Goal: Task Accomplishment & Management: Use online tool/utility

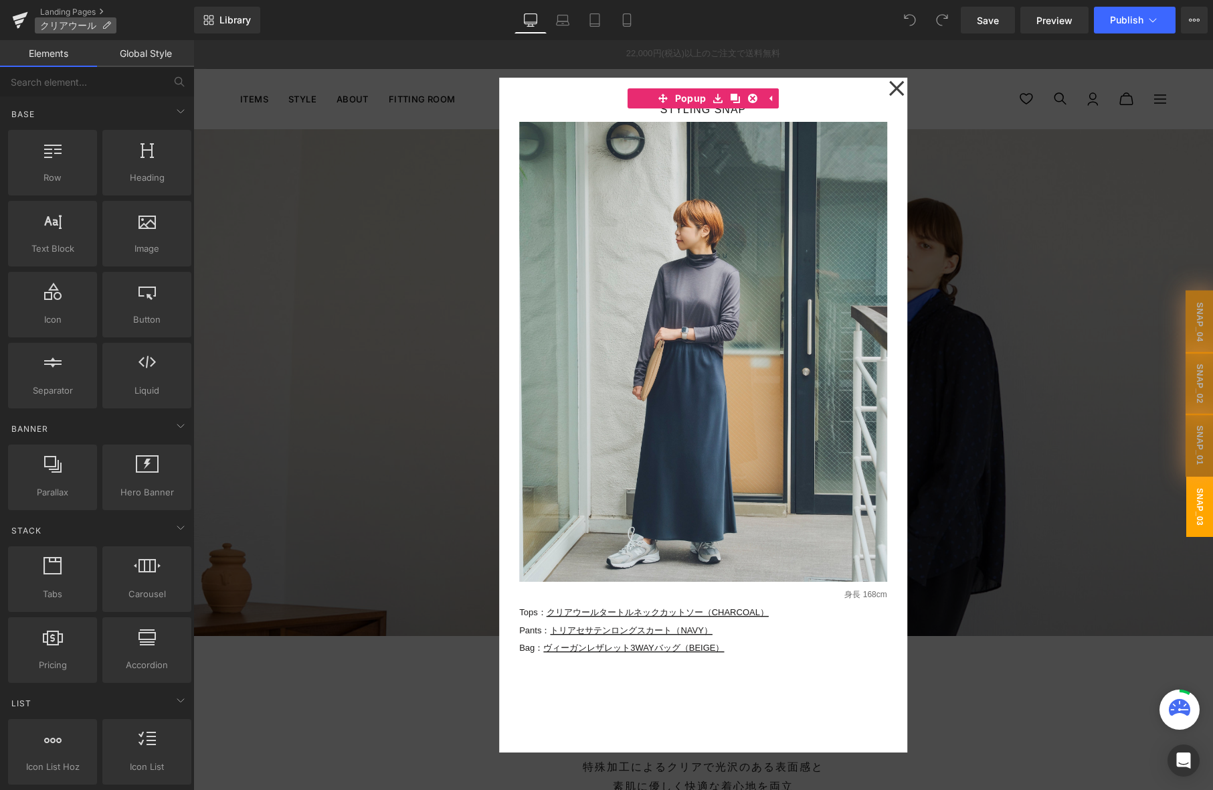
click at [102, 22] on icon at bounding box center [106, 25] width 9 height 9
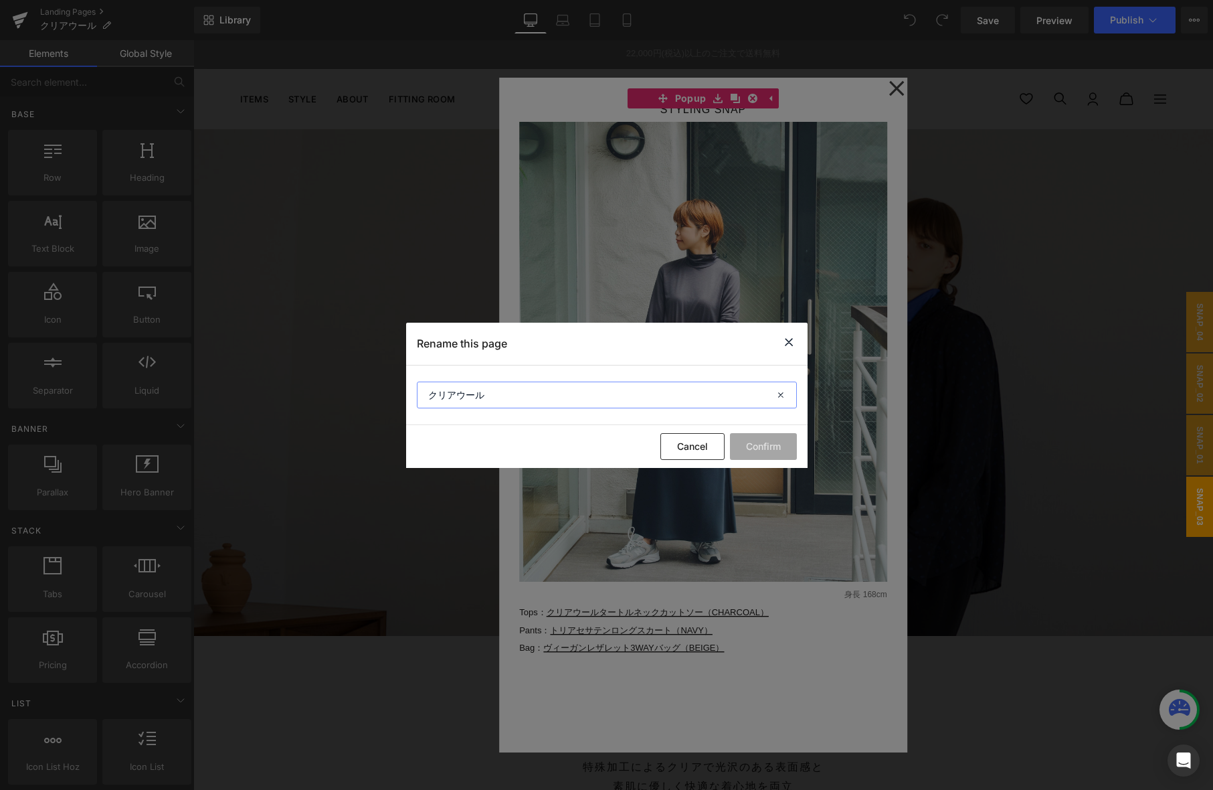
drag, startPoint x: 502, startPoint y: 391, endPoint x: 353, endPoint y: 391, distance: 149.2
click at [353, 391] on div "Rename this page クリアウール Cancel Confirm" at bounding box center [606, 395] width 1213 height 790
paste input "clear-wool-staple"
drag, startPoint x: 453, startPoint y: 394, endPoint x: 499, endPoint y: 411, distance: 49.3
click at [454, 394] on input "clear-wool-staple" at bounding box center [607, 394] width 380 height 27
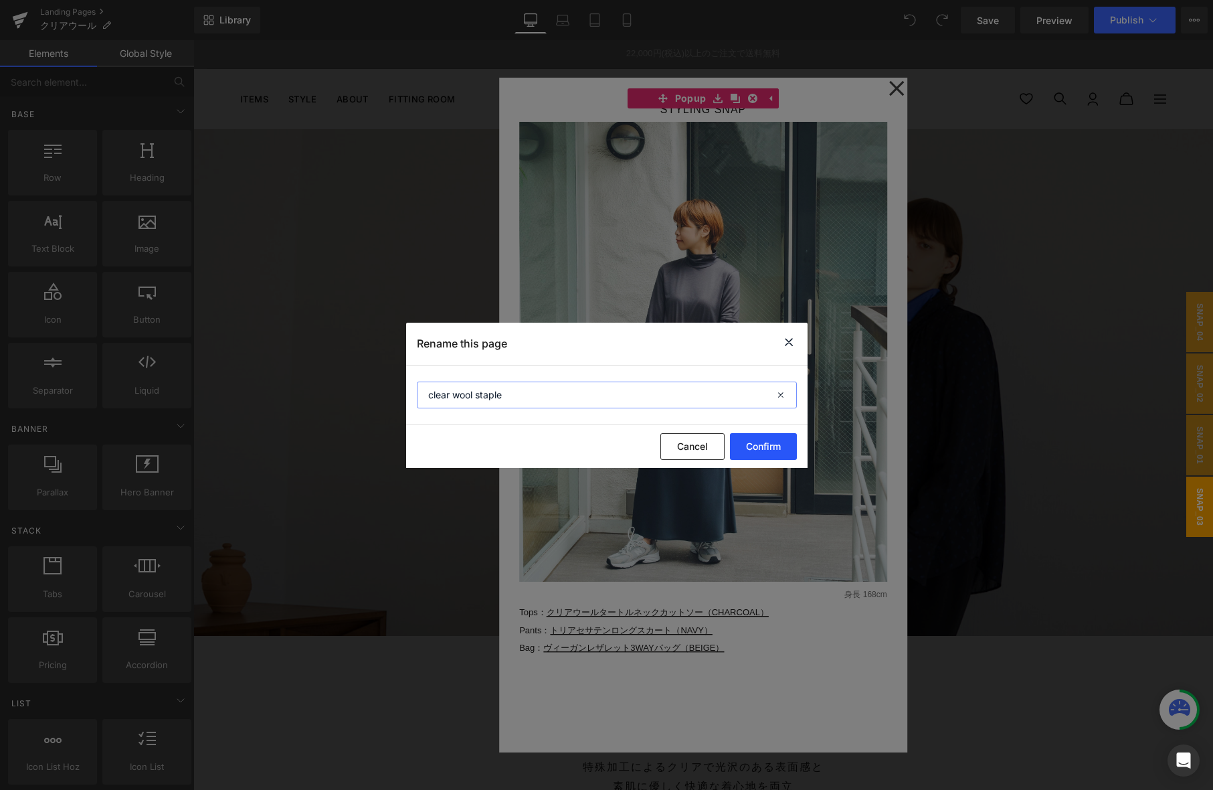
type input "clear wool staple"
click at [756, 448] on button "Confirm" at bounding box center [763, 446] width 67 height 27
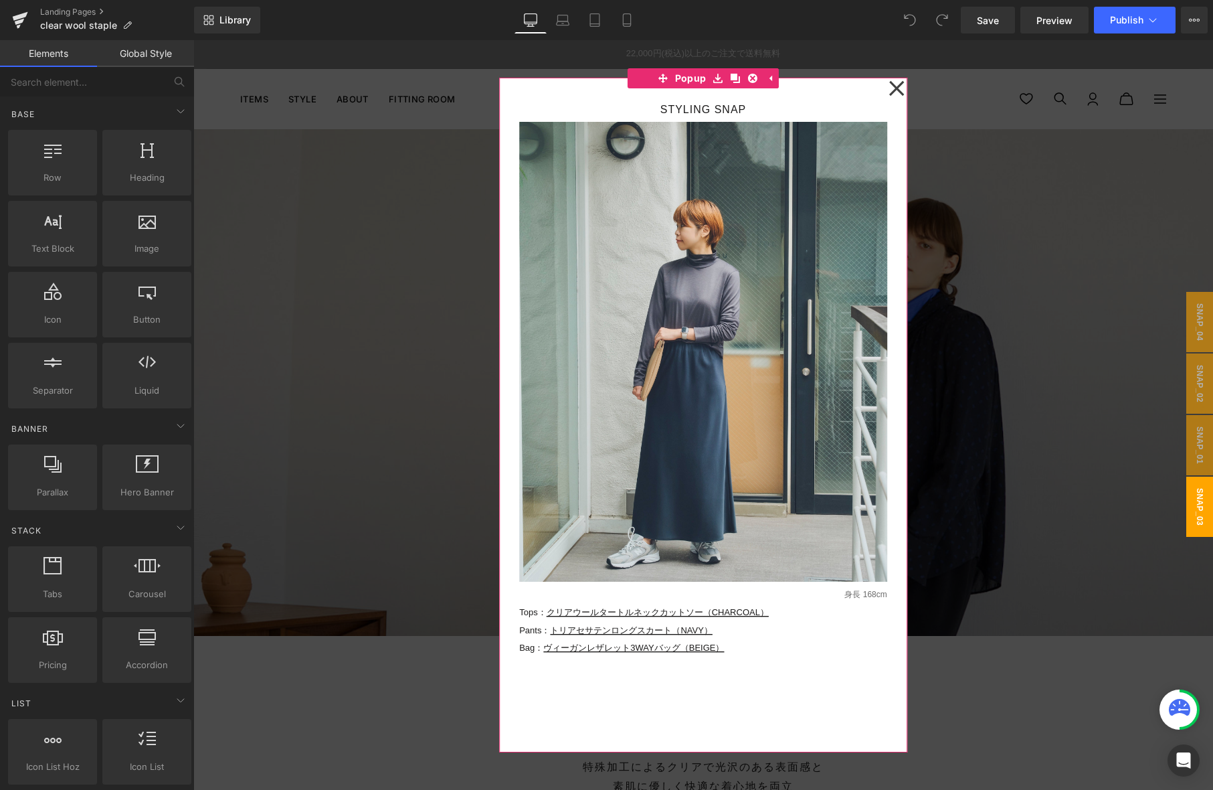
click at [899, 92] on icon at bounding box center [896, 88] width 15 height 15
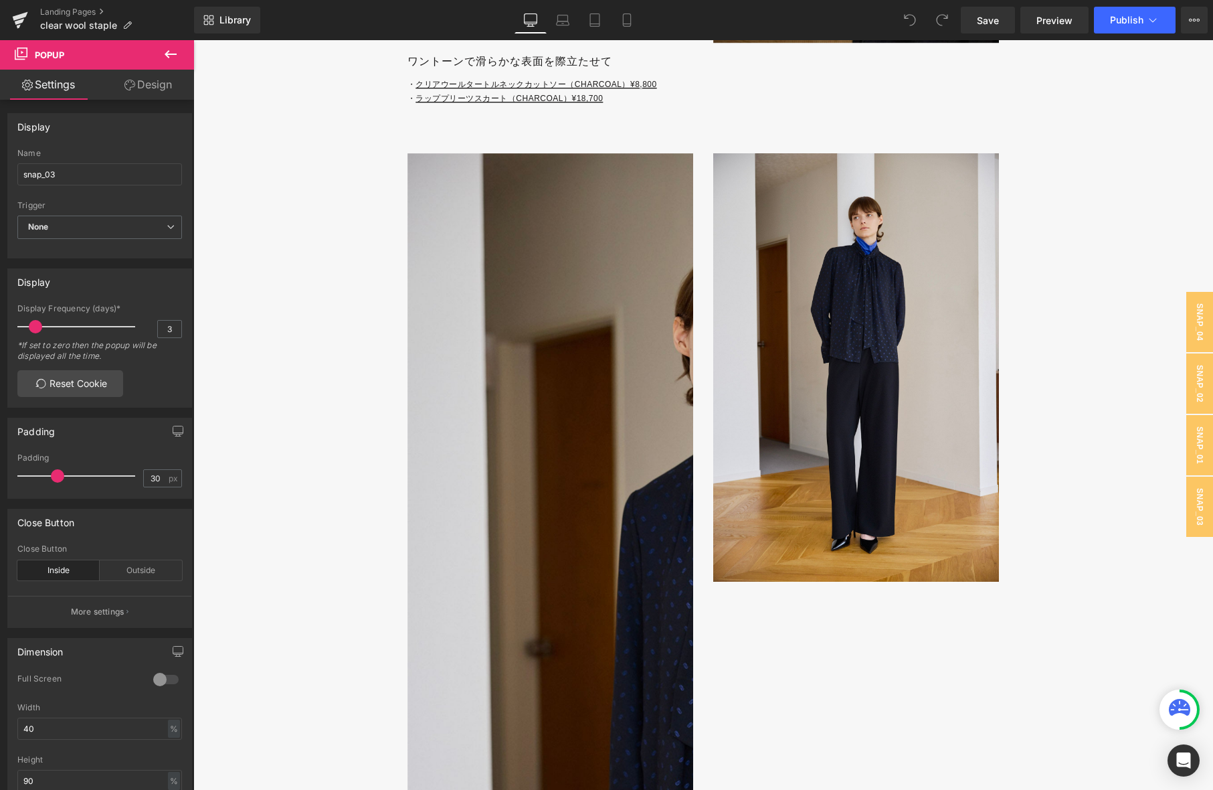
scroll to position [4593, 0]
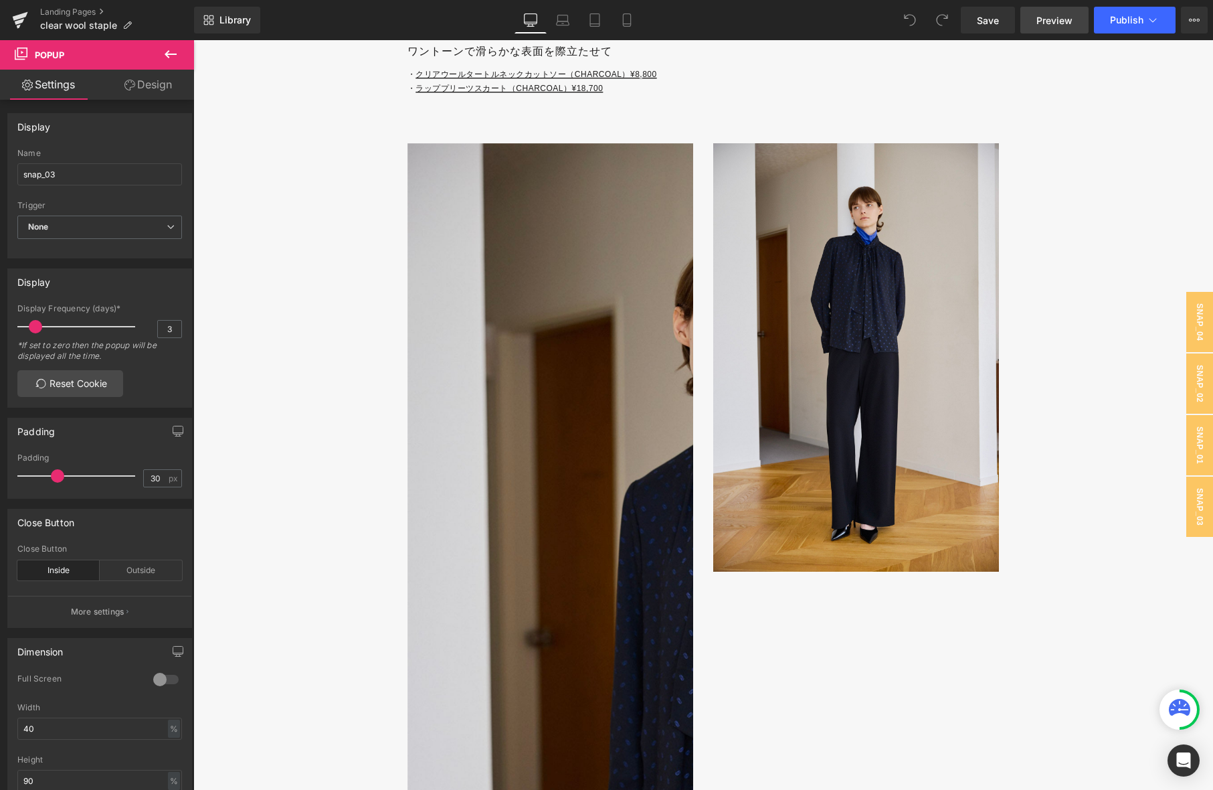
click at [1067, 19] on span "Preview" at bounding box center [1055, 20] width 36 height 14
click at [993, 23] on span "Save" at bounding box center [988, 20] width 22 height 14
click at [1053, 19] on span "Preview" at bounding box center [1055, 20] width 36 height 14
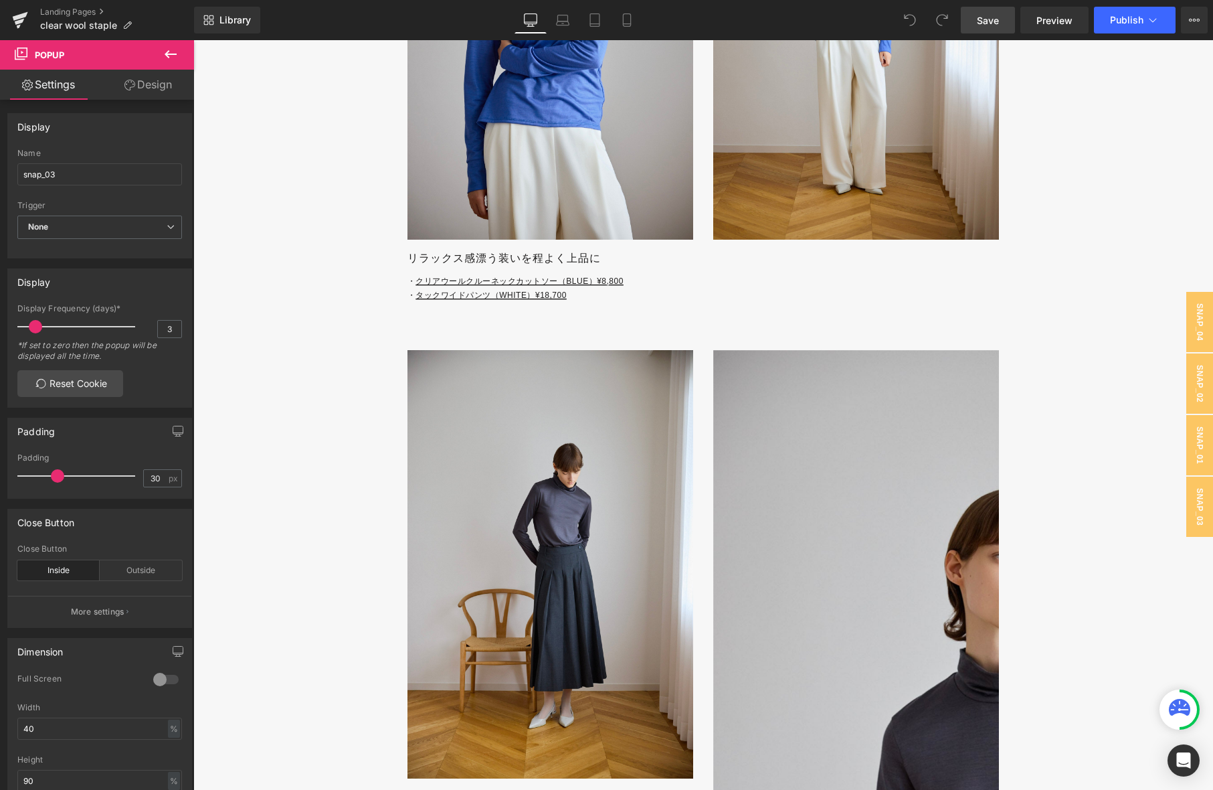
scroll to position [3449, 0]
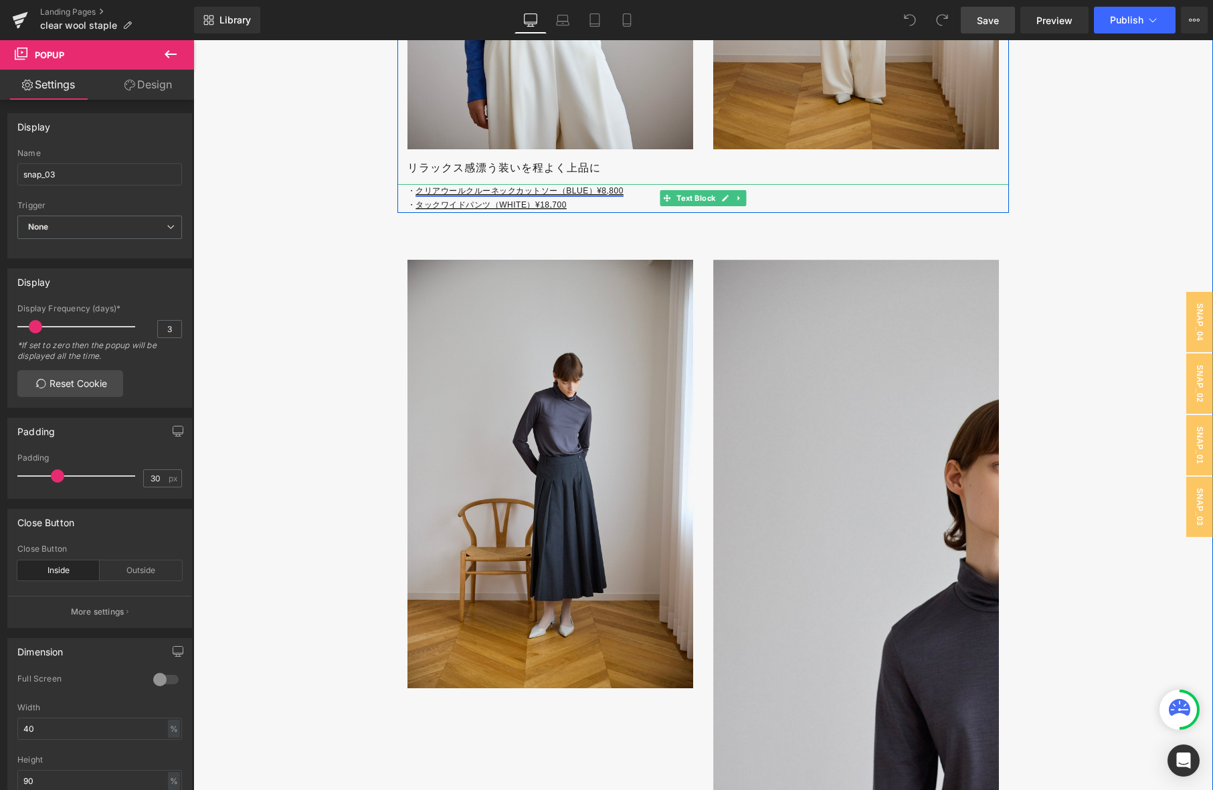
click at [608, 189] on link "クリアウールクルーネックカットソー（BLUE）¥8,800" at bounding box center [520, 190] width 208 height 9
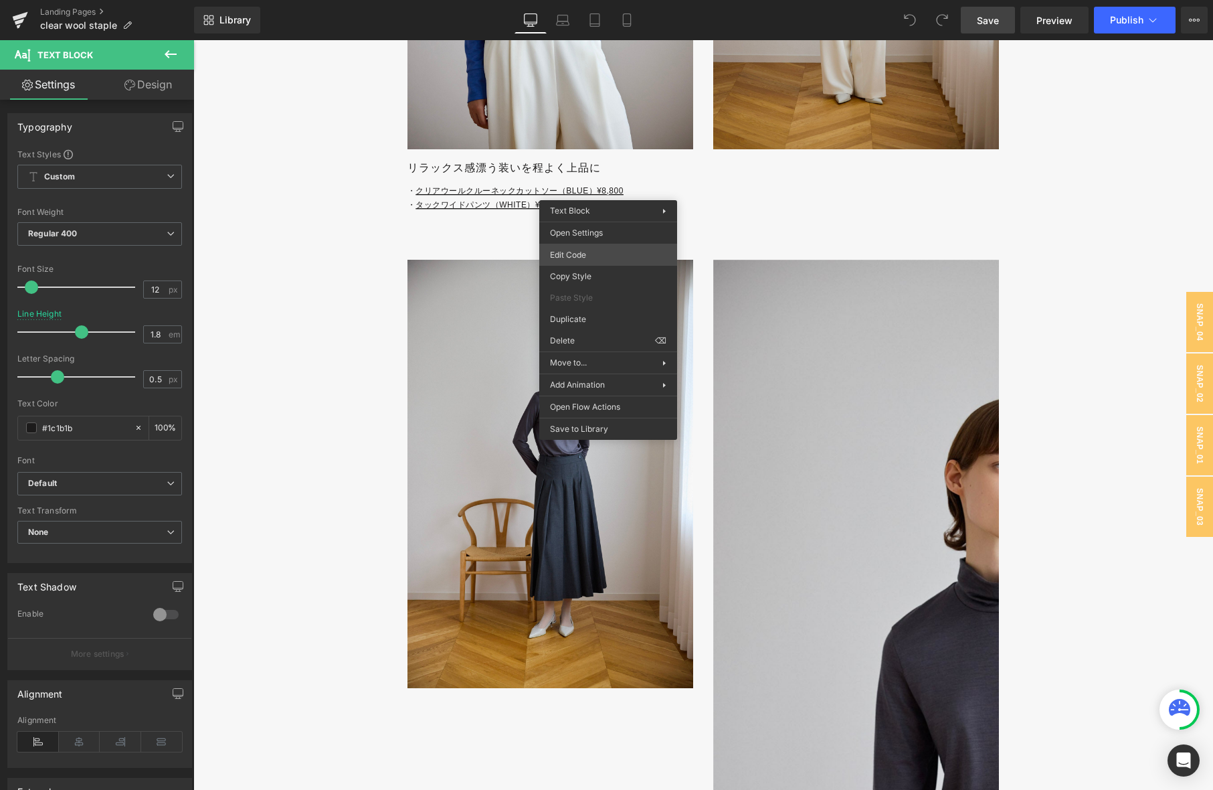
click at [600, 0] on div "You are previewing how the will restyle your page. You can not edit Elements in…" at bounding box center [606, 0] width 1213 height 0
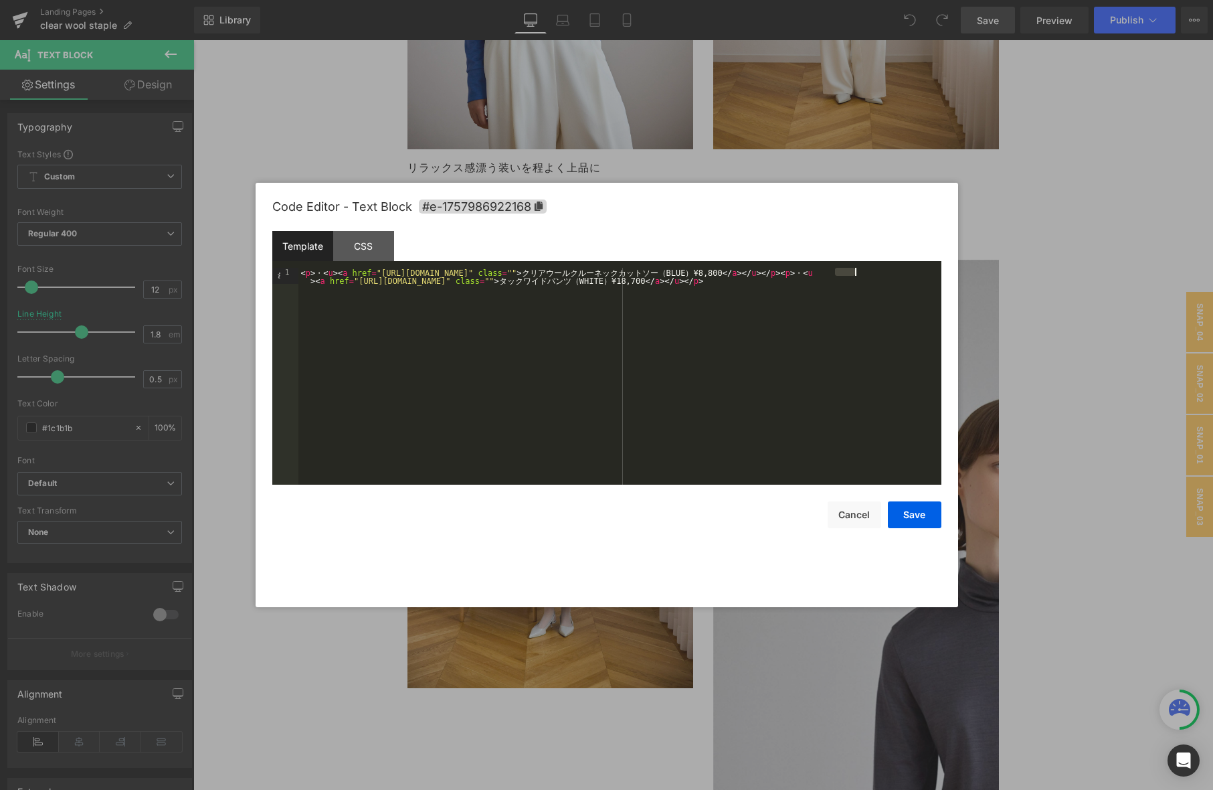
drag, startPoint x: 835, startPoint y: 271, endPoint x: 925, endPoint y: 363, distance: 128.7
click at [855, 270] on div "< p > ・ < u > < a href = "https://store.soeju.com/products/clearwool_crewneck_c…" at bounding box center [619, 392] width 643 height 249
click at [920, 520] on button "Save" at bounding box center [915, 514] width 54 height 27
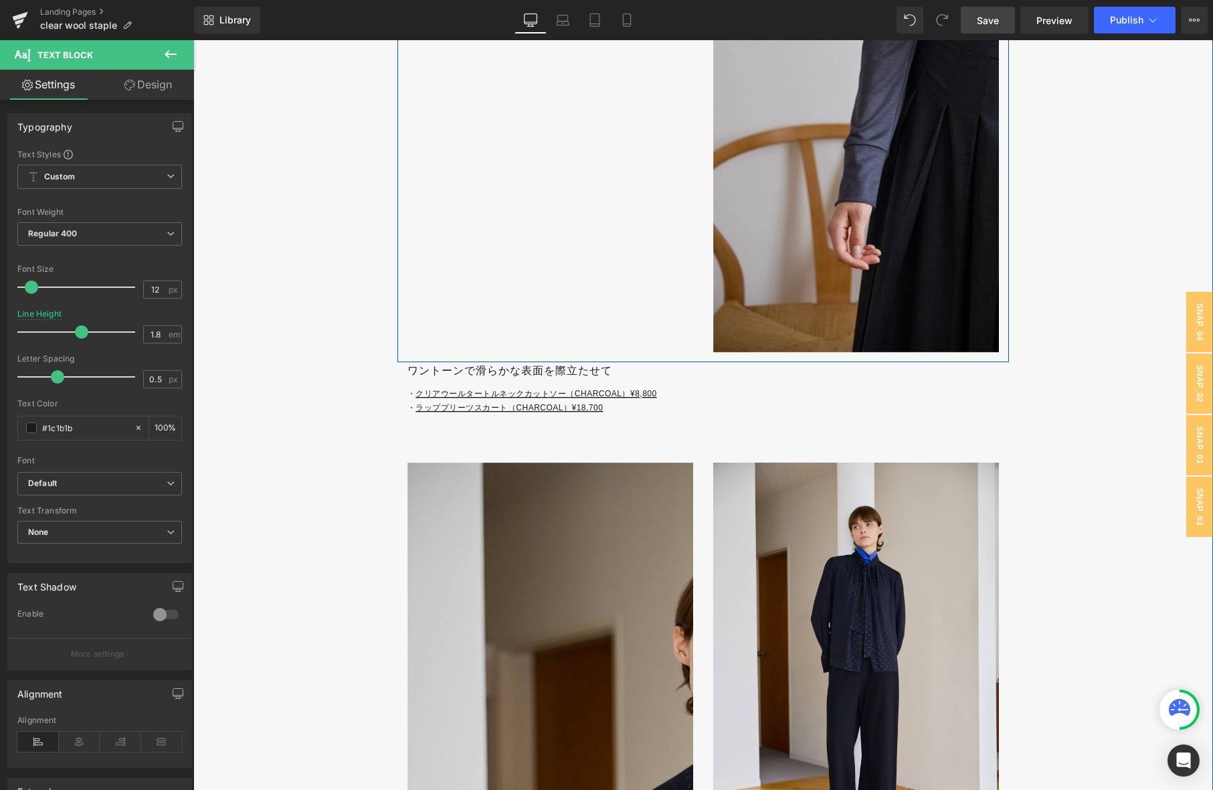
scroll to position [4315, 0]
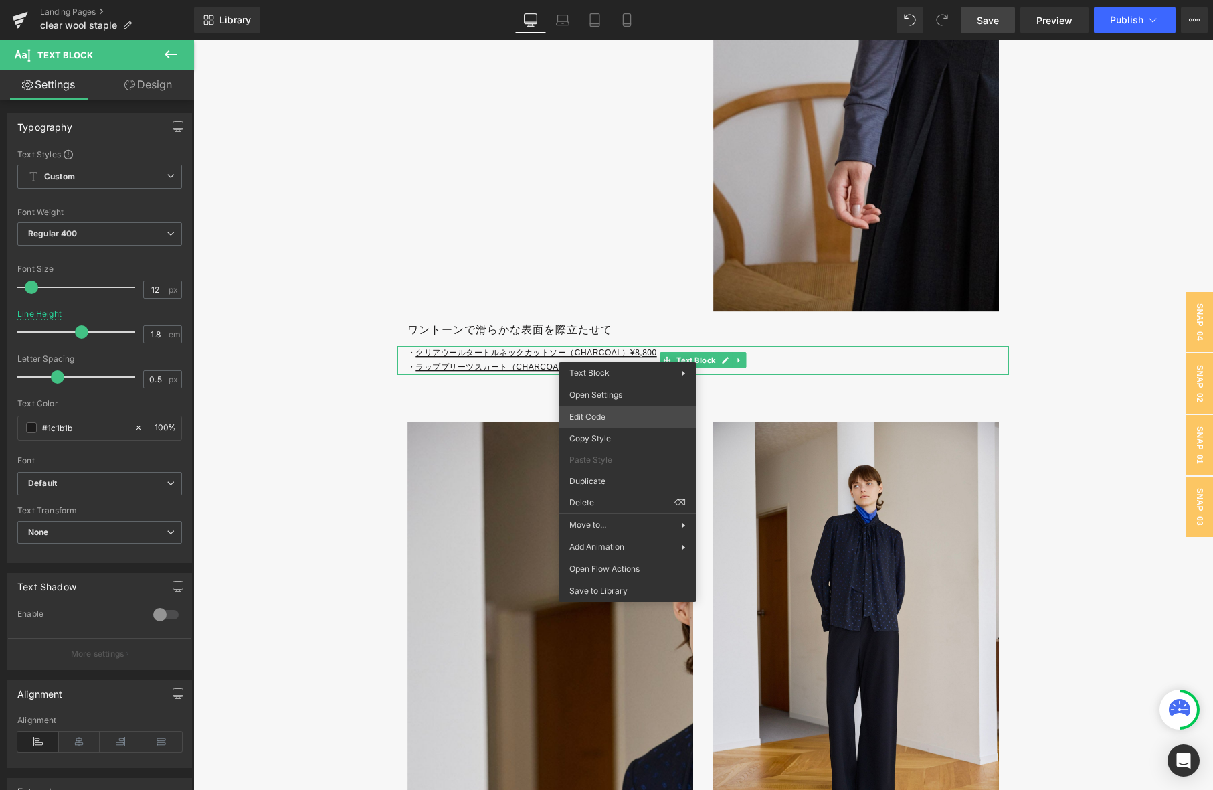
click at [619, 0] on div "You are previewing how the will restyle your page. You can not edit Elements in…" at bounding box center [606, 0] width 1213 height 0
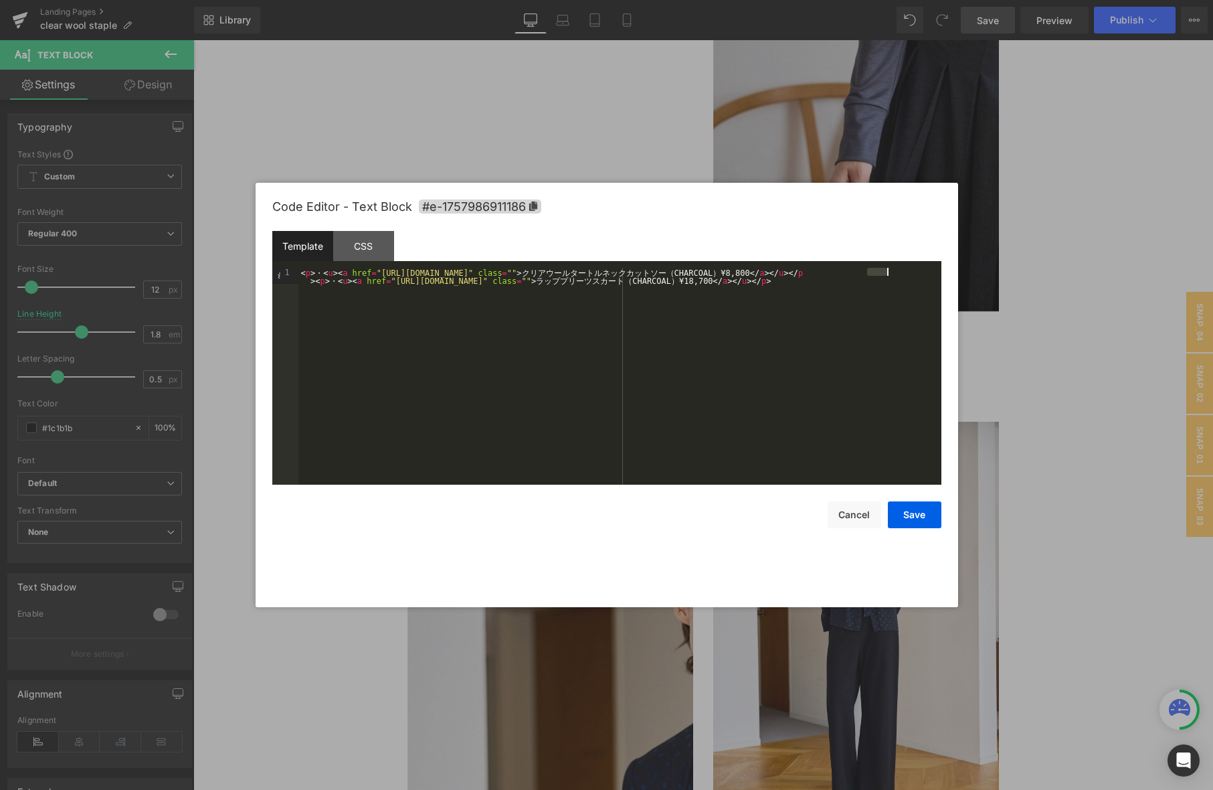
drag, startPoint x: 867, startPoint y: 272, endPoint x: 900, endPoint y: 306, distance: 47.8
click at [886, 272] on div "< p > ・ < u > < a href = "https://store.soeju.com/products/clearwool_turtleneck…" at bounding box center [619, 392] width 643 height 249
click at [931, 516] on button "Save" at bounding box center [915, 514] width 54 height 27
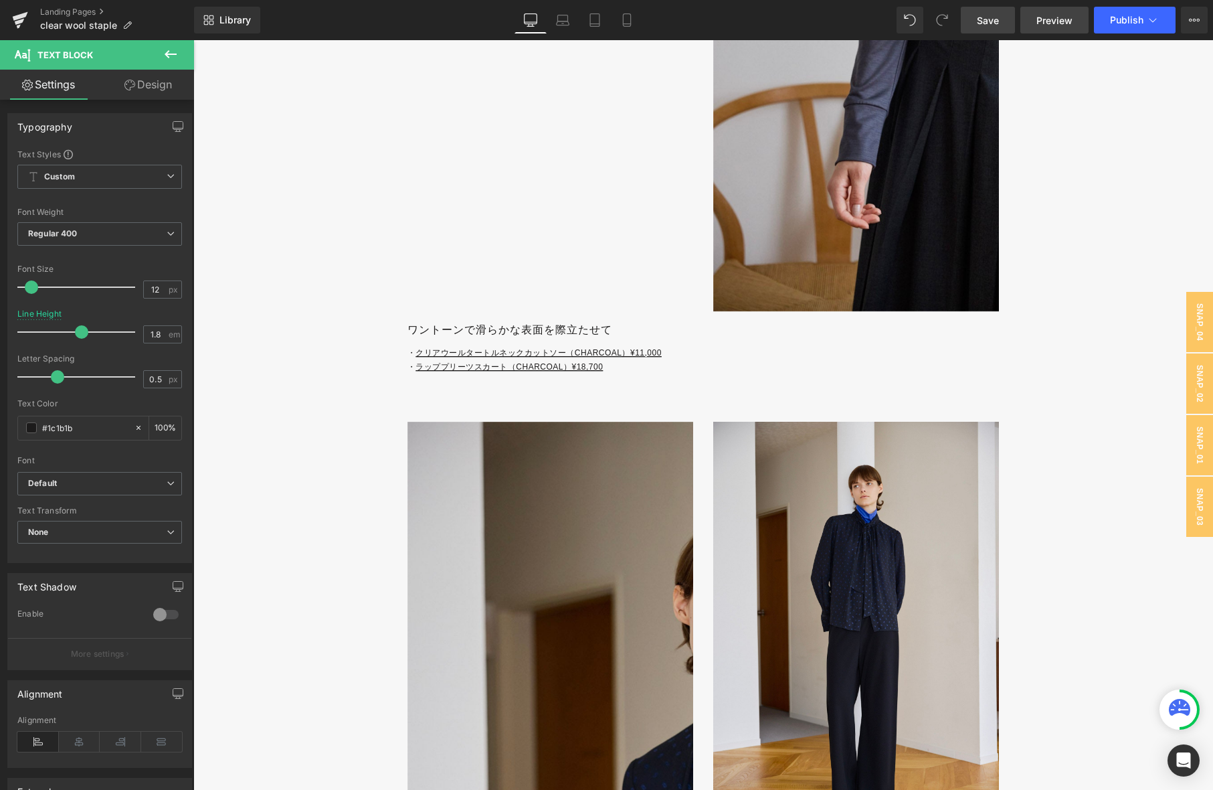
click at [1048, 18] on span "Preview" at bounding box center [1055, 20] width 36 height 14
drag, startPoint x: 983, startPoint y: 20, endPoint x: 979, endPoint y: 4, distance: 16.6
click at [982, 20] on span "Save" at bounding box center [988, 20] width 22 height 14
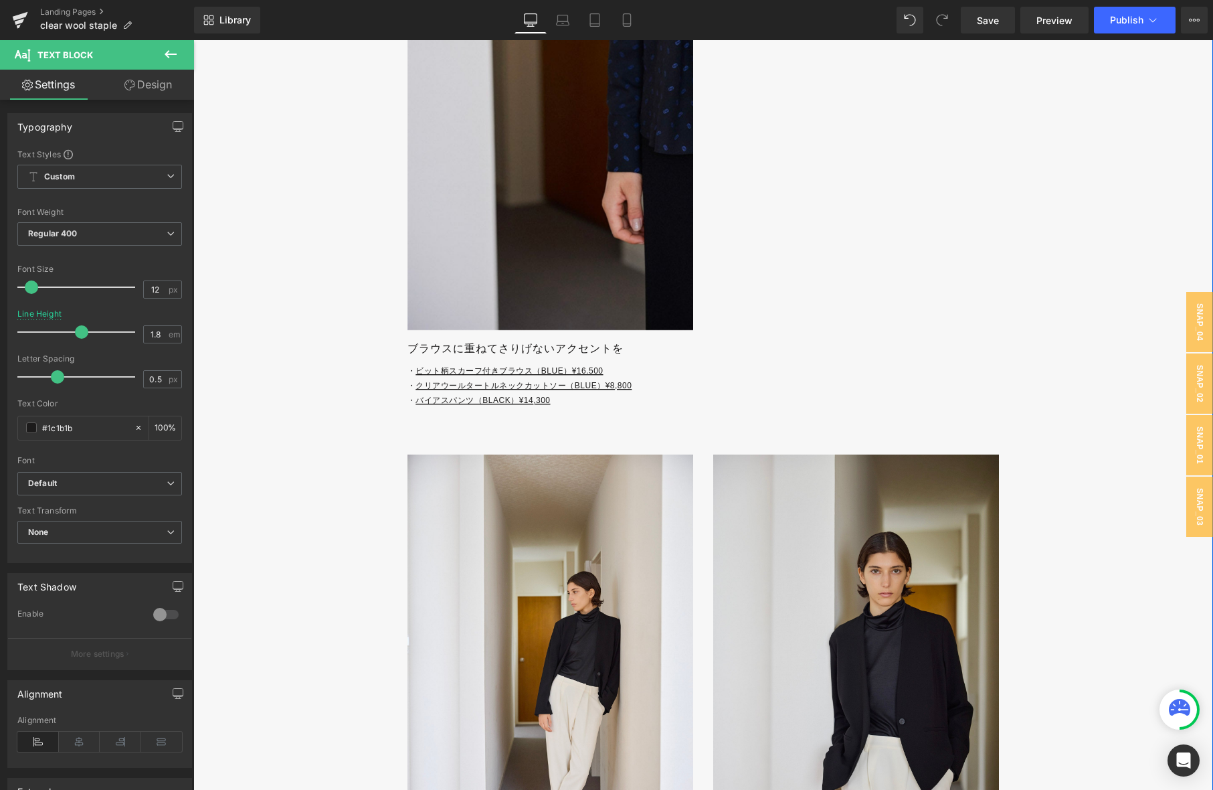
scroll to position [5322, 0]
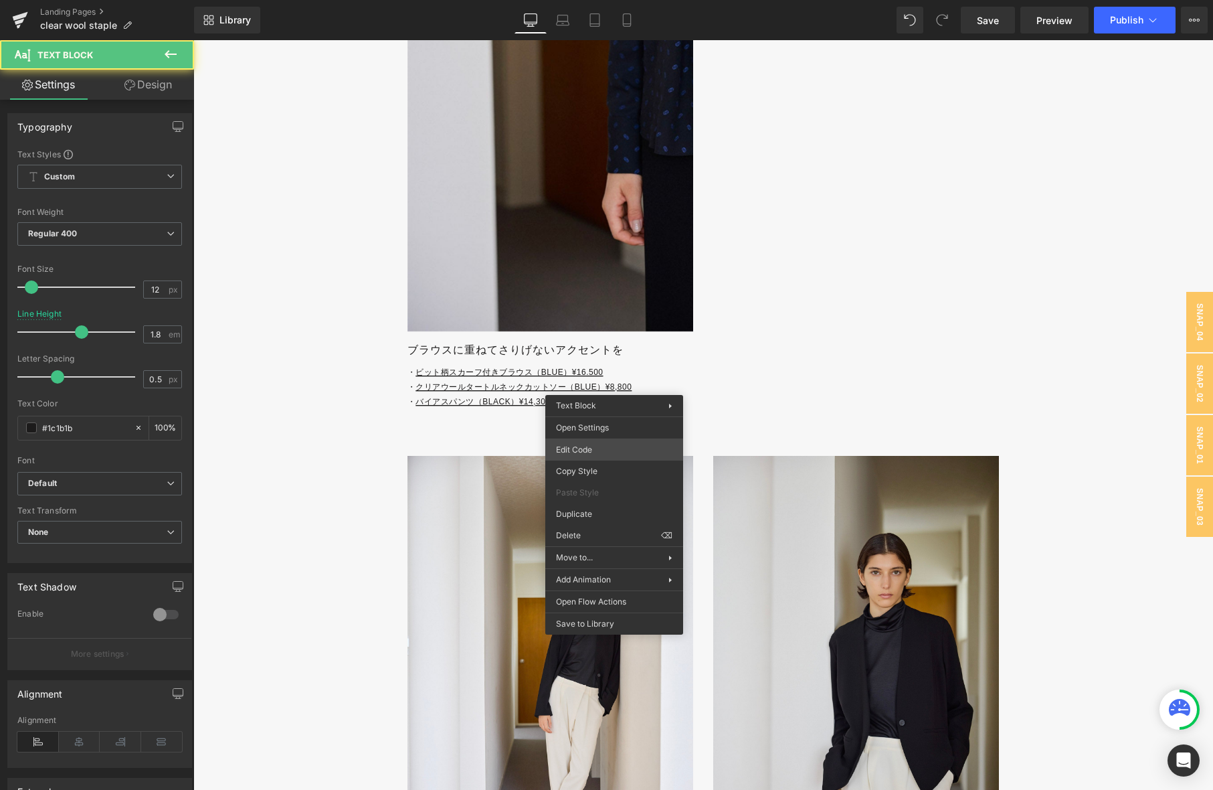
click at [618, 0] on div "You are previewing how the will restyle your page. You can not edit Elements in…" at bounding box center [606, 0] width 1213 height 0
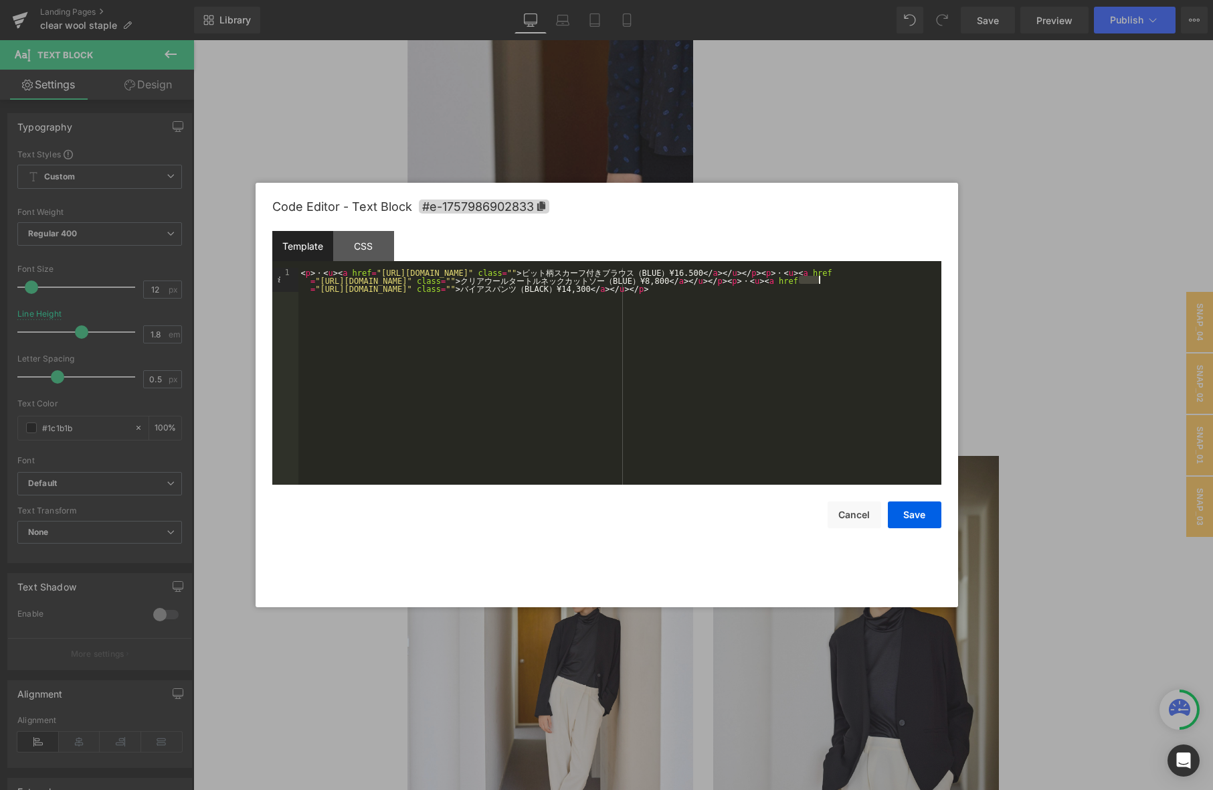
drag, startPoint x: 799, startPoint y: 279, endPoint x: 818, endPoint y: 278, distance: 18.8
click at [818, 278] on div "< p > ・ < u > < a href = "https://store.soeju.com/products/bit_motif_blouse_wit…" at bounding box center [619, 400] width 643 height 265
click at [914, 515] on button "Save" at bounding box center [915, 514] width 54 height 27
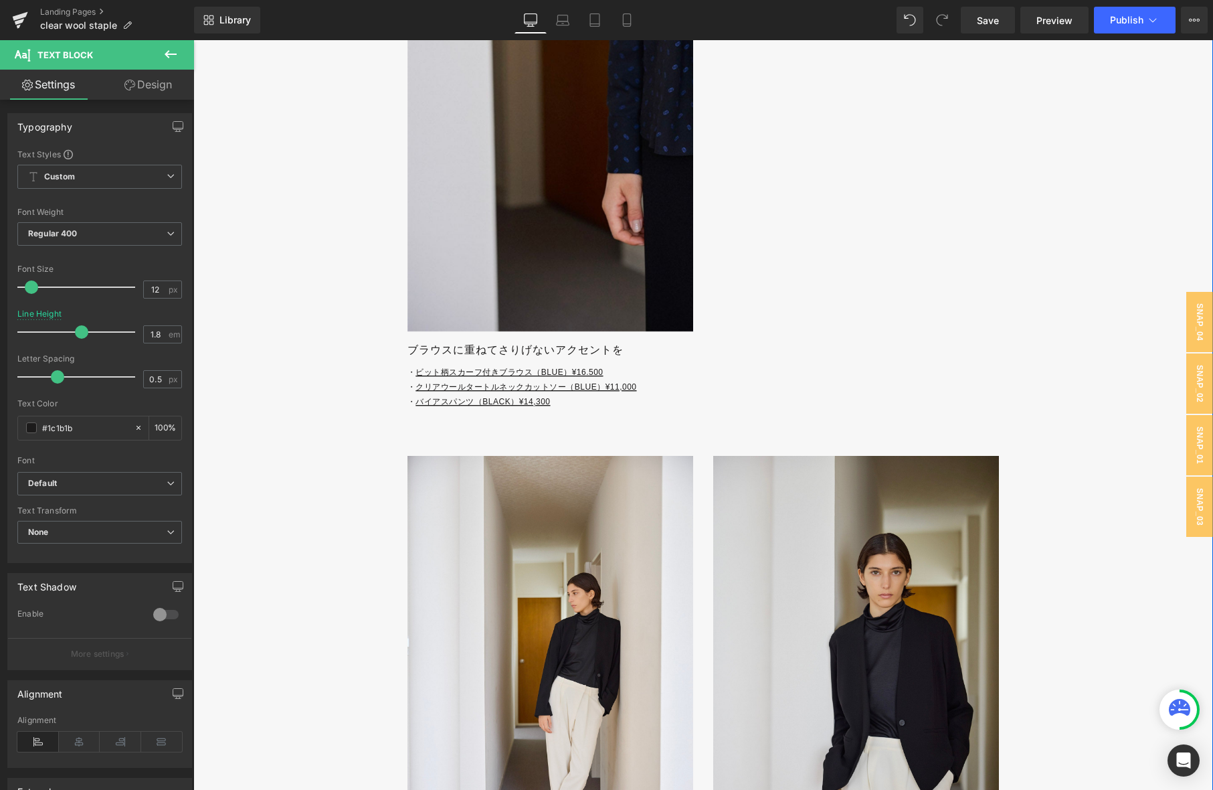
scroll to position [5327, 0]
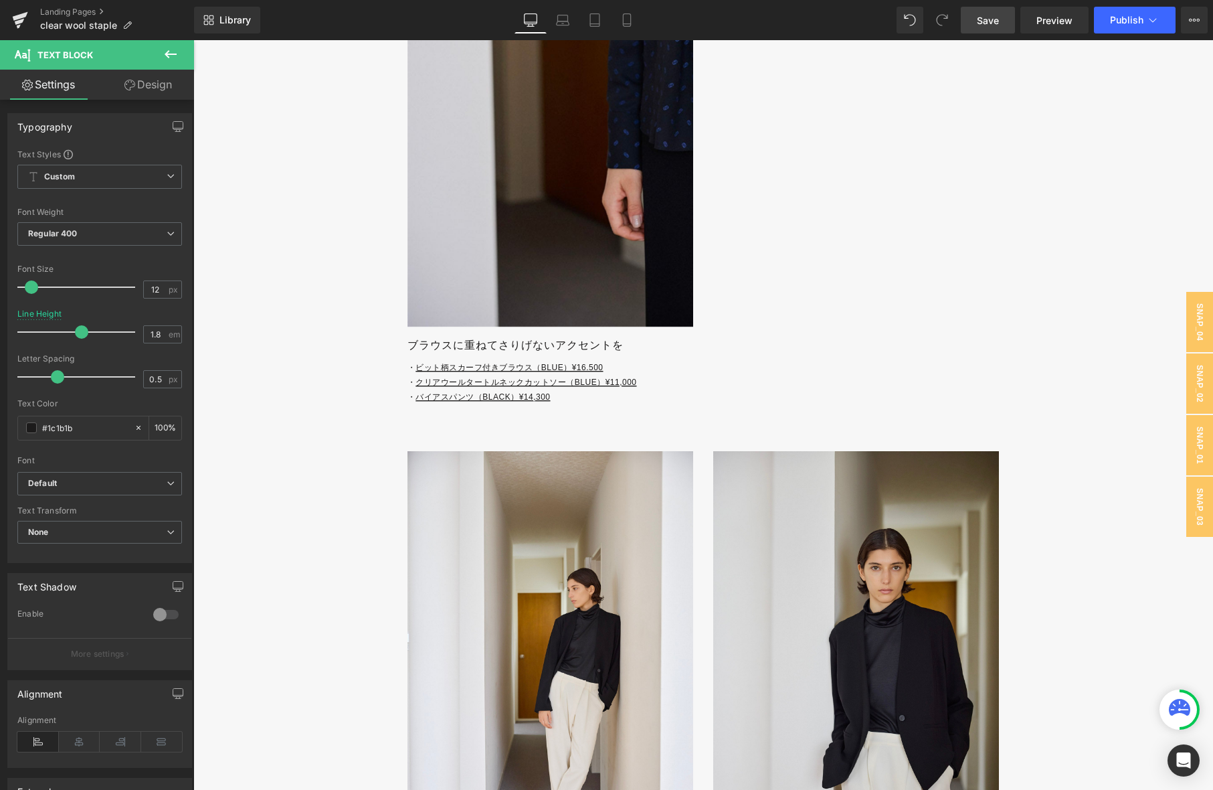
click at [977, 15] on link "Save" at bounding box center [988, 20] width 54 height 27
click at [996, 29] on link "Save" at bounding box center [988, 20] width 54 height 27
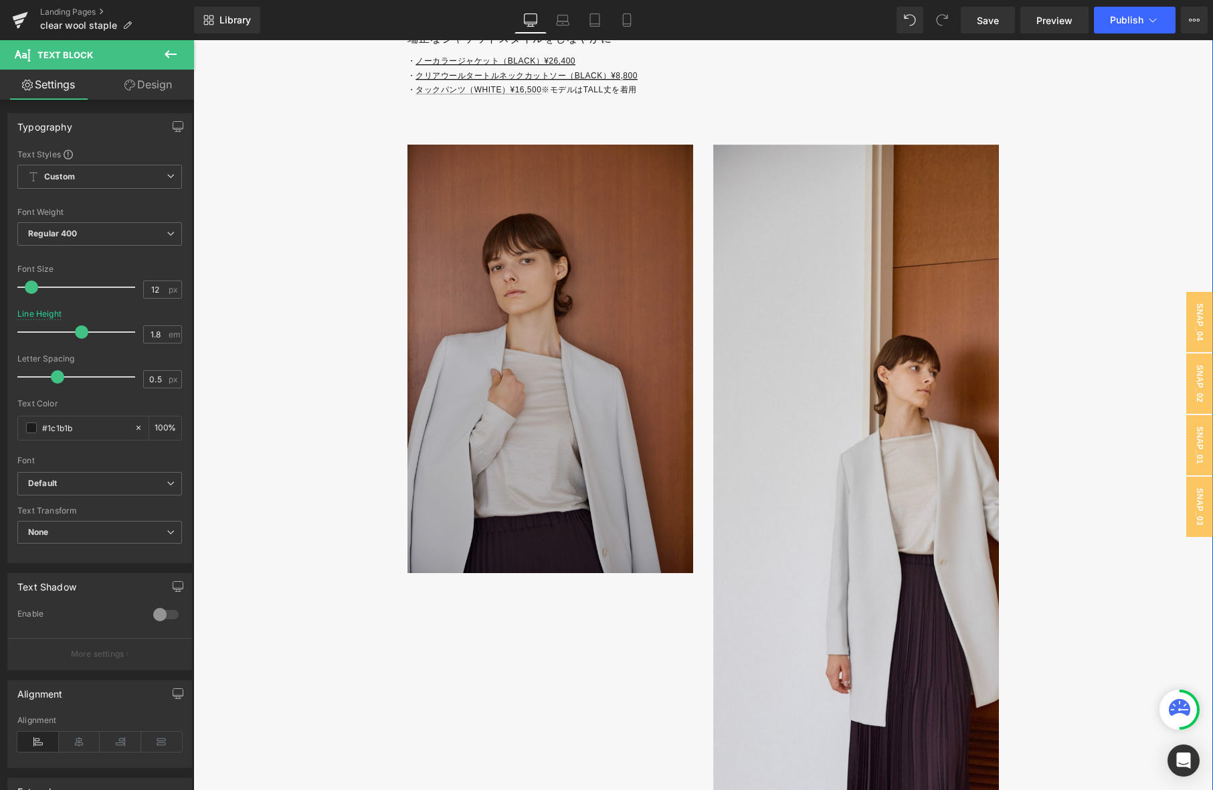
scroll to position [6099, 0]
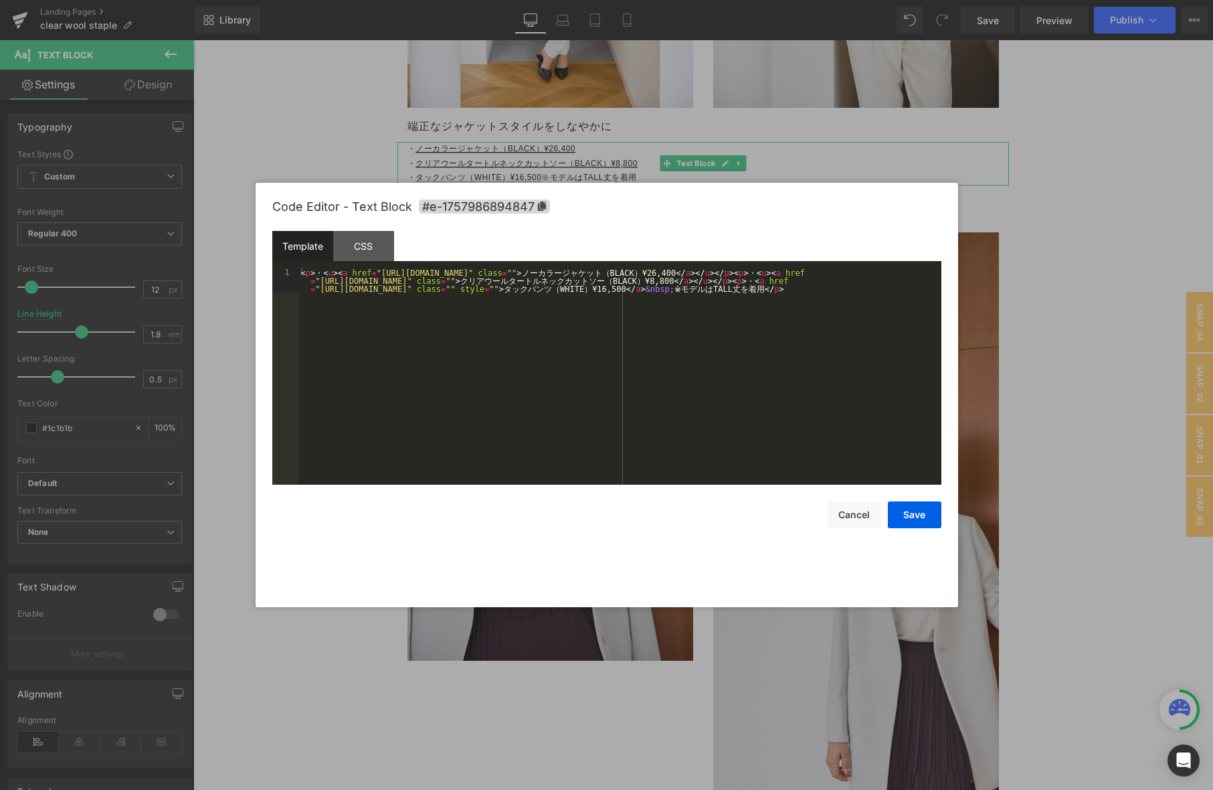
click at [598, 0] on div "You are previewing how the will restyle your page. You can not edit Elements in…" at bounding box center [606, 0] width 1213 height 0
drag, startPoint x: 804, startPoint y: 278, endPoint x: 831, endPoint y: 300, distance: 34.3
click at [823, 278] on div "< p > ・ < u > < a href = "https://store.soeju.com/products/double_cloth_nocolla…" at bounding box center [619, 400] width 643 height 265
click at [818, 271] on div "< p > ・ < u > < a href = "https://store.soeju.com/products/double_cloth_nocolla…" at bounding box center [619, 400] width 643 height 265
click at [894, 282] on div "< p > ・ < u > < a href = "https://store.soeju.com/products/double_cloth_nocolla…" at bounding box center [619, 388] width 643 height 241
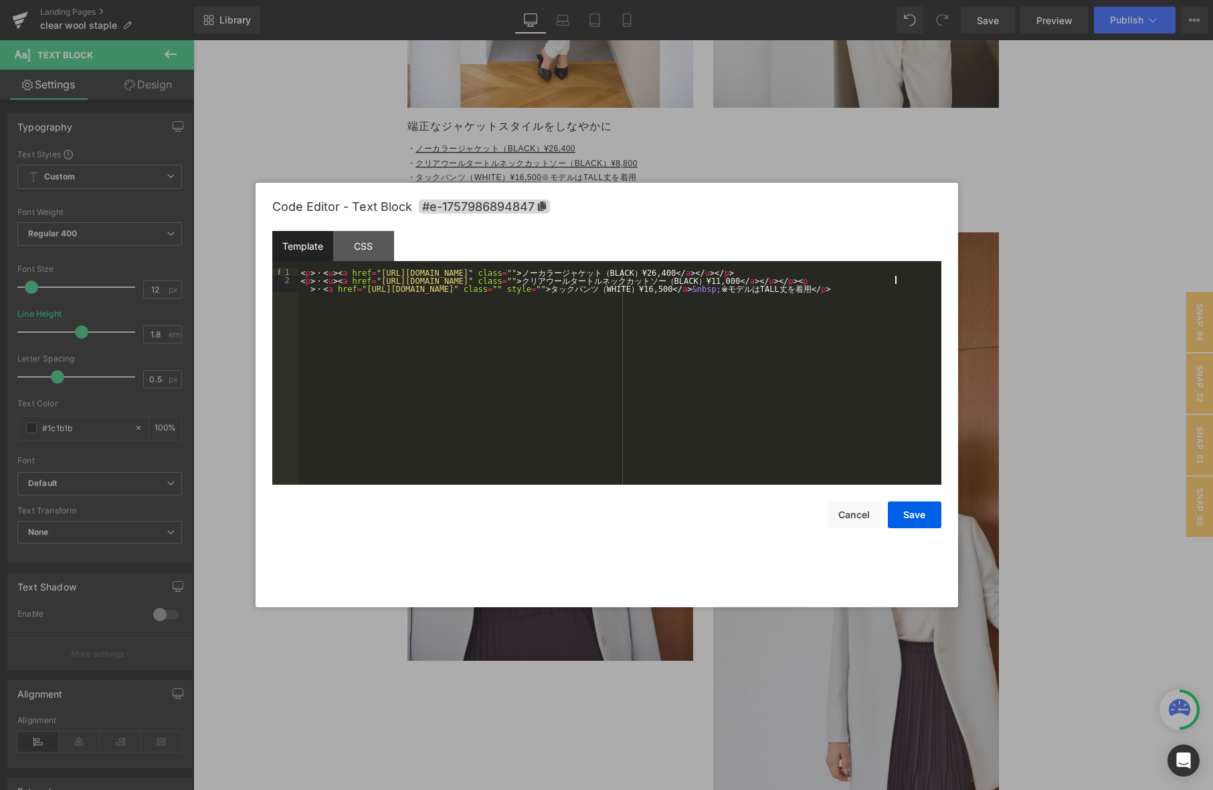
click at [912, 278] on div "< p > ・ < u > < a href = "https://store.soeju.com/products/double_cloth_nocolla…" at bounding box center [619, 388] width 643 height 241
drag, startPoint x: 320, startPoint y: 280, endPoint x: 335, endPoint y: 282, distance: 14.9
click at [333, 280] on div "< p > ・ < u > < a href = "https://store.soeju.com/products/double_cloth_nocolla…" at bounding box center [619, 384] width 643 height 233
drag, startPoint x: 321, startPoint y: 290, endPoint x: 333, endPoint y: 288, distance: 13.0
click at [333, 288] on div "< p > ・ < u > < a href = "https://store.soeju.com/products/double_cloth_nocolla…" at bounding box center [619, 384] width 643 height 233
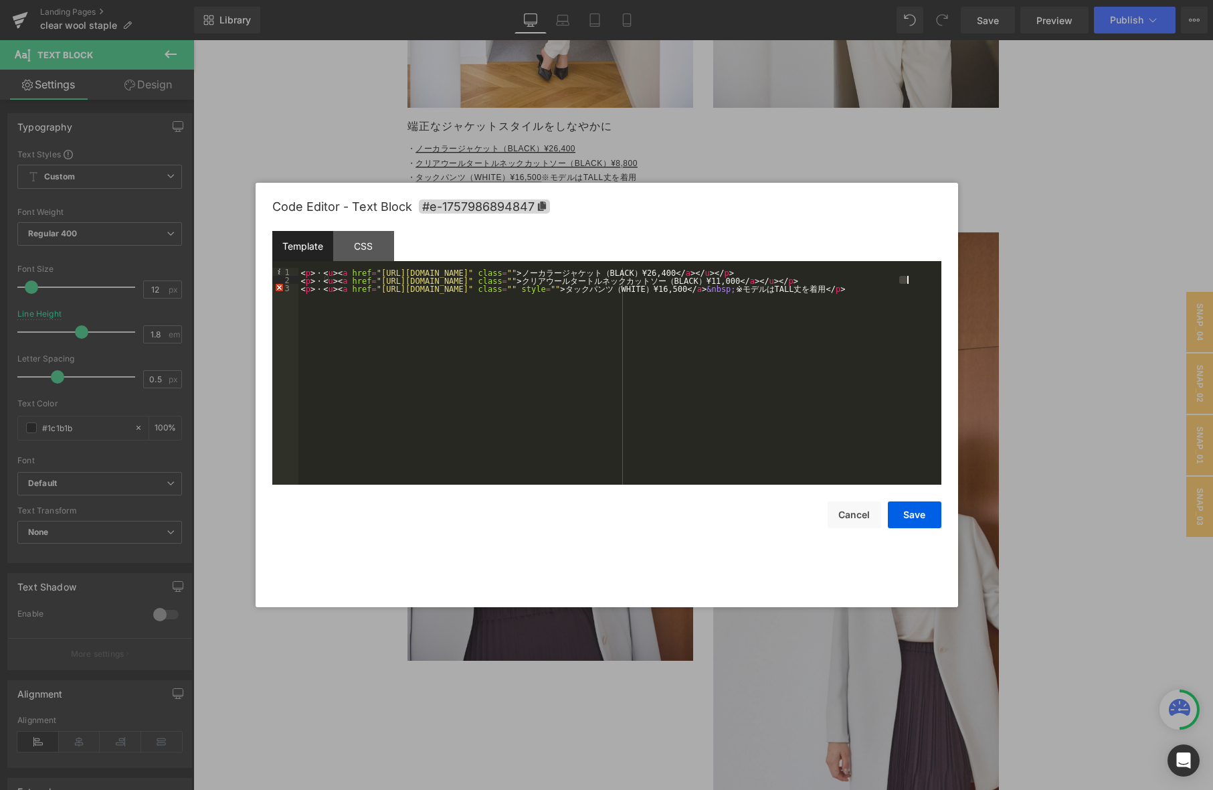
drag, startPoint x: 897, startPoint y: 282, endPoint x: 908, endPoint y: 282, distance: 10.7
click at [909, 281] on div "< p > ・ < u > < a href = "https://store.soeju.com/products/double_cloth_nocolla…" at bounding box center [619, 384] width 643 height 233
click at [912, 278] on div "< p > ・ < u > < a href = "https://store.soeju.com/products/double_cloth_nocolla…" at bounding box center [619, 384] width 643 height 233
click at [885, 288] on div "< p > ・ < u > < a href = "https://store.soeju.com/products/double_cloth_nocolla…" at bounding box center [619, 384] width 643 height 233
click at [921, 519] on button "Save" at bounding box center [915, 514] width 54 height 27
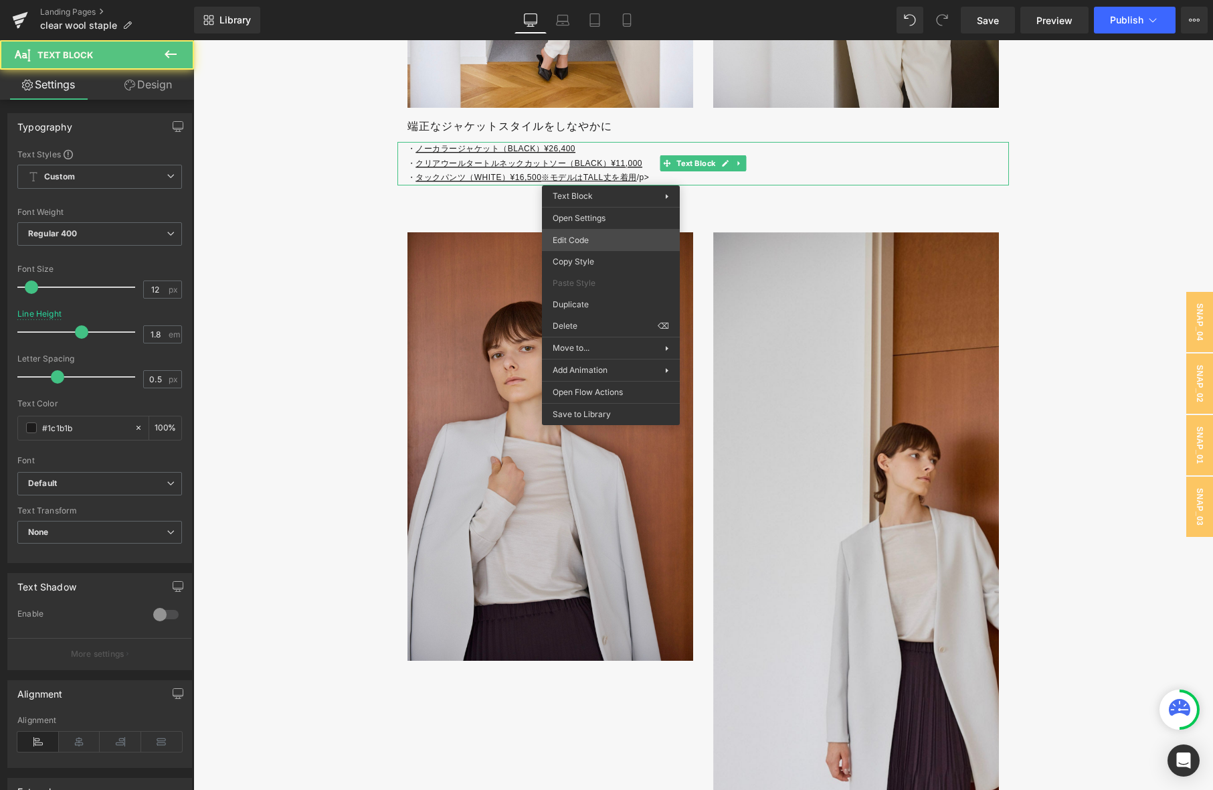
click at [613, 0] on div "You are previewing how the will restyle your page. You can not edit Elements in…" at bounding box center [606, 0] width 1213 height 0
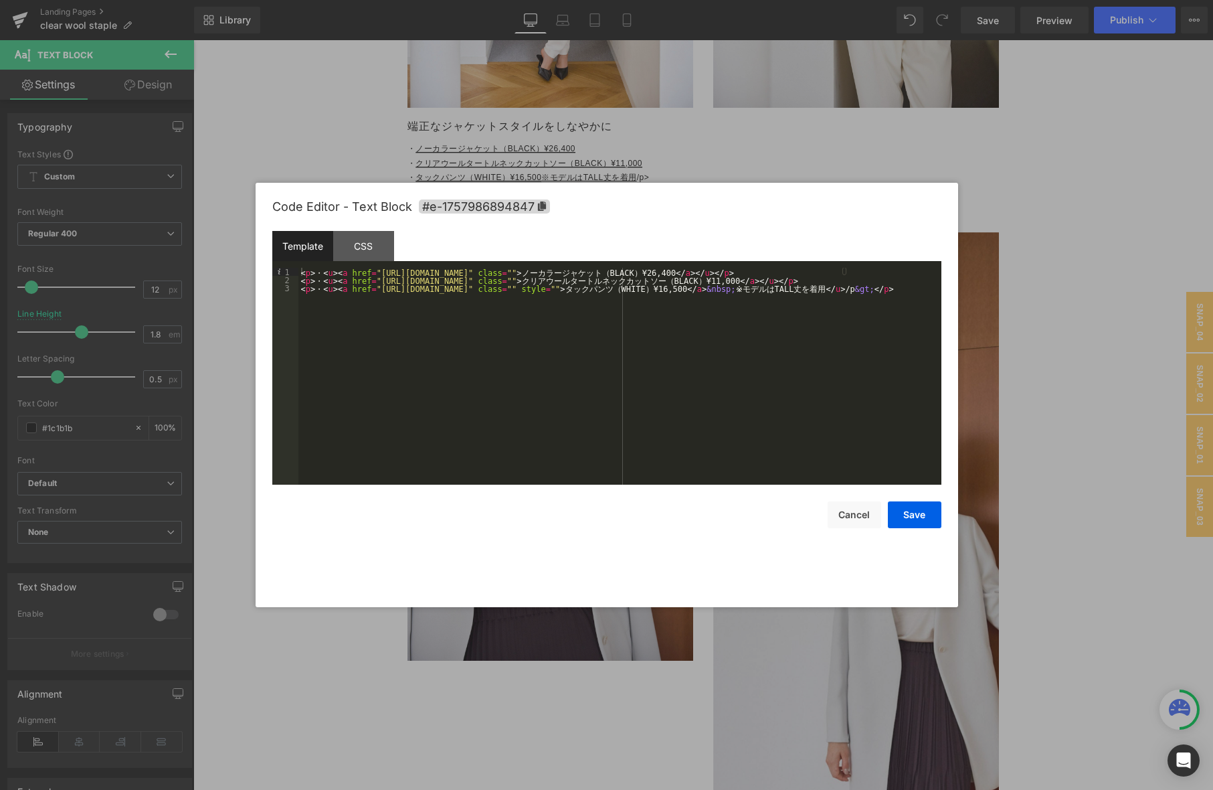
click at [900, 288] on div "< p > ・ < u > < a href = "https://store.soeju.com/products/double_cloth_nocolla…" at bounding box center [619, 384] width 643 height 233
drag, startPoint x: 908, startPoint y: 286, endPoint x: 944, endPoint y: 302, distance: 38.7
click at [908, 286] on div "< p > ・ < u > < a href = "https://store.soeju.com/products/double_cloth_nocolla…" at bounding box center [619, 384] width 643 height 233
click at [913, 513] on button "Save" at bounding box center [915, 514] width 54 height 27
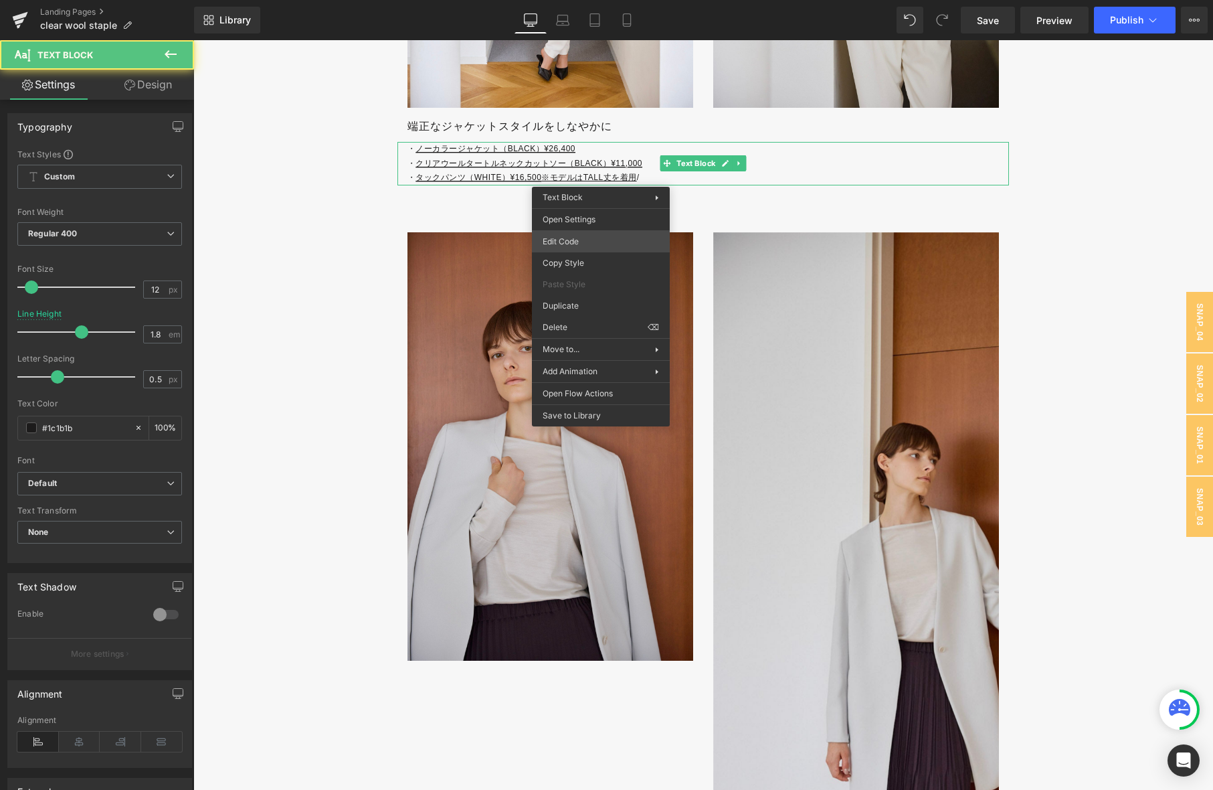
click at [612, 0] on div "You are previewing how the will restyle your page. You can not edit Elements in…" at bounding box center [606, 0] width 1213 height 0
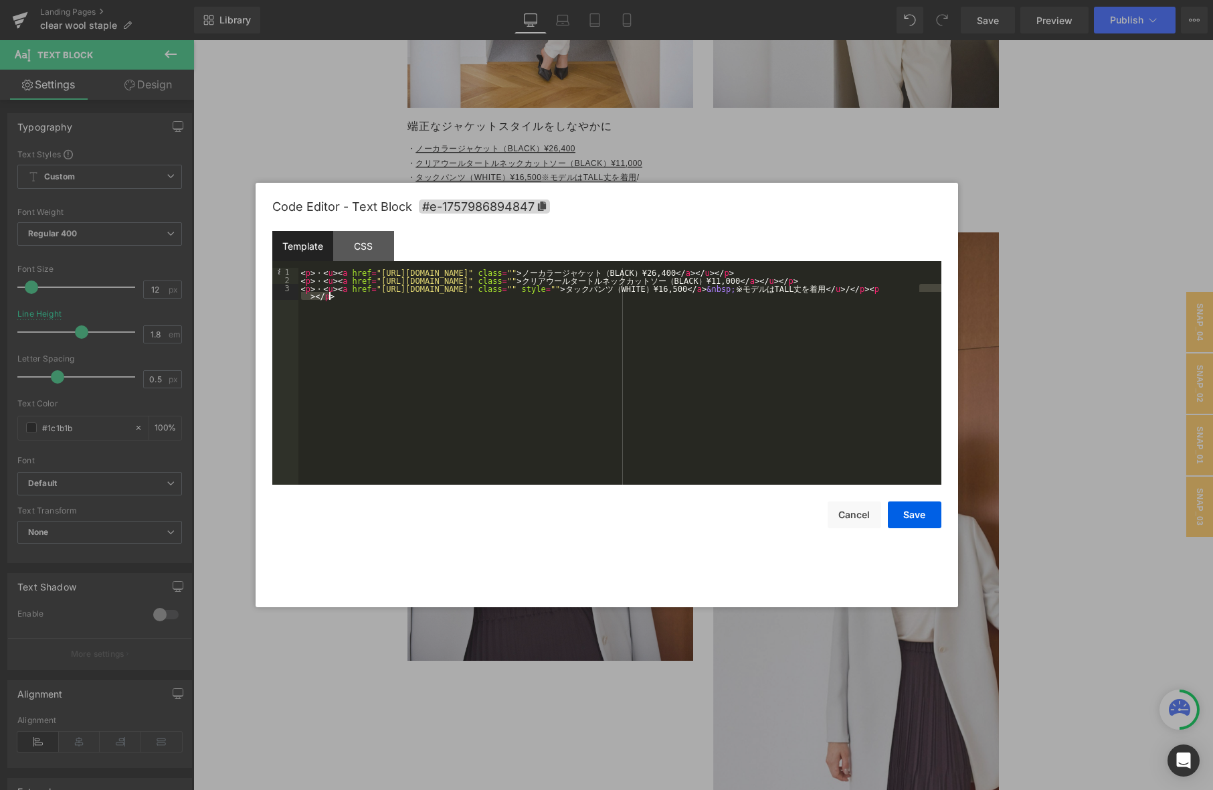
drag, startPoint x: 920, startPoint y: 290, endPoint x: 924, endPoint y: 306, distance: 16.6
click at [924, 306] on div "< p > ・ < u > < a href = "https://store.soeju.com/products/double_cloth_nocolla…" at bounding box center [619, 388] width 643 height 241
click at [912, 519] on button "Save" at bounding box center [915, 514] width 54 height 27
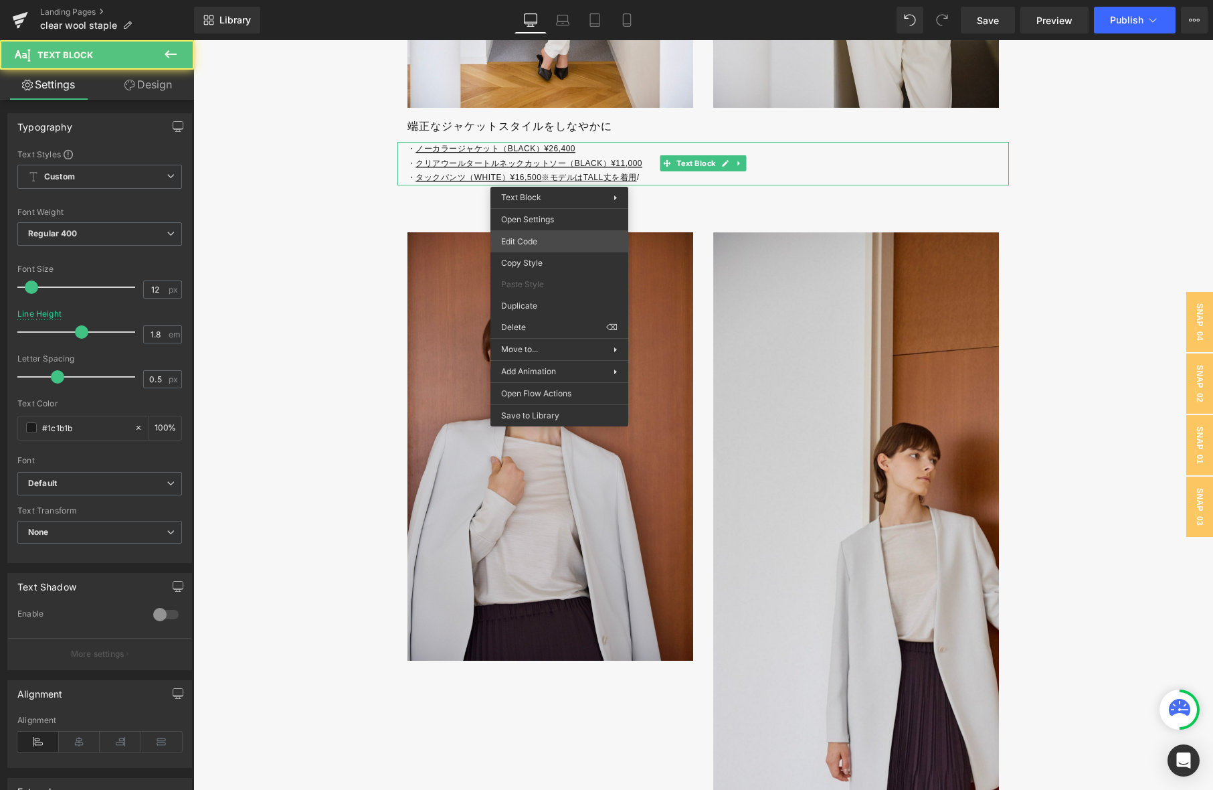
click at [554, 0] on div "You are previewing how the will restyle your page. You can not edit Elements in…" at bounding box center [606, 0] width 1213 height 0
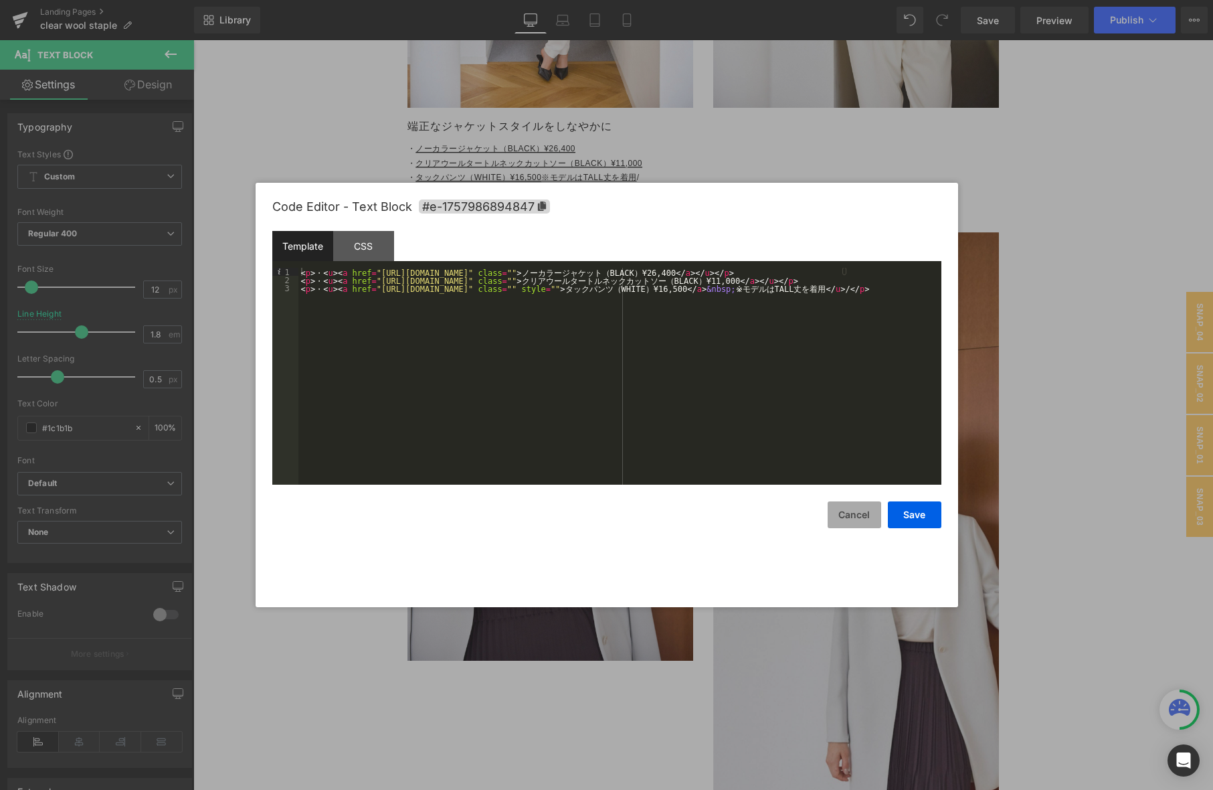
click at [866, 517] on button "Cancel" at bounding box center [855, 514] width 54 height 27
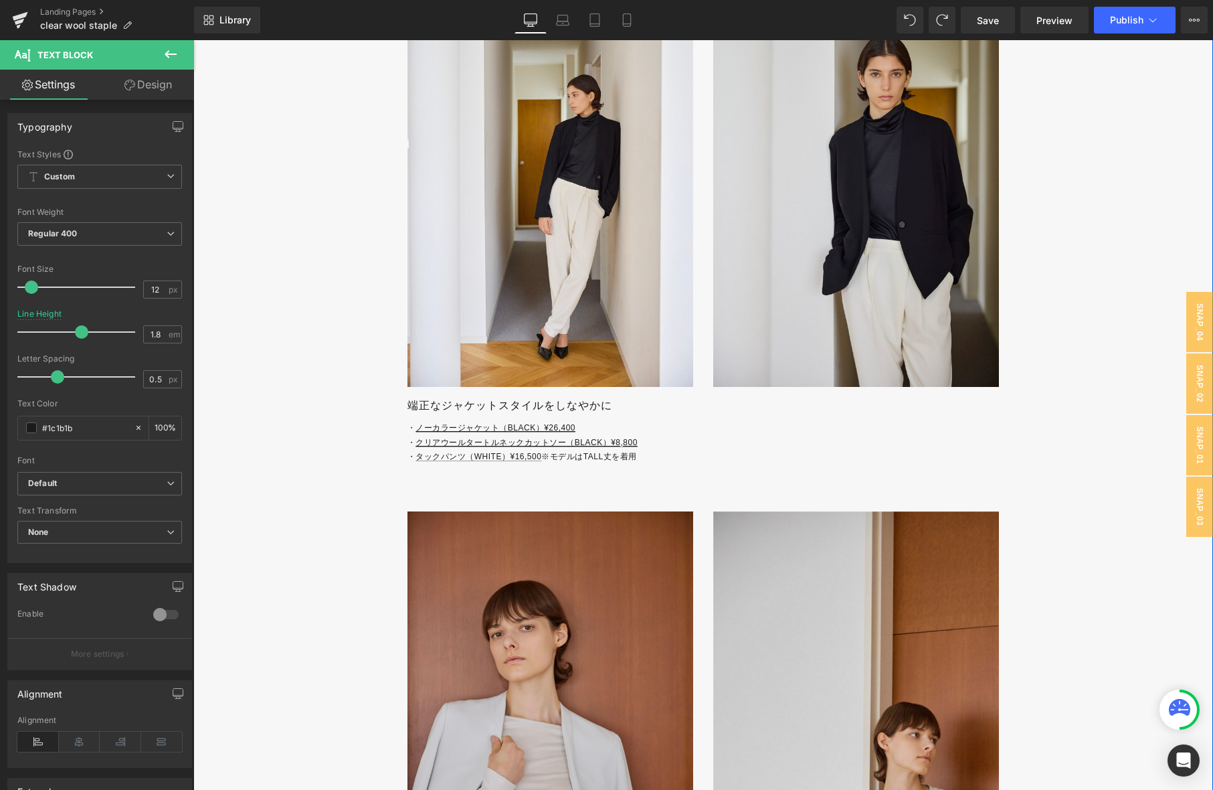
scroll to position [5861, 0]
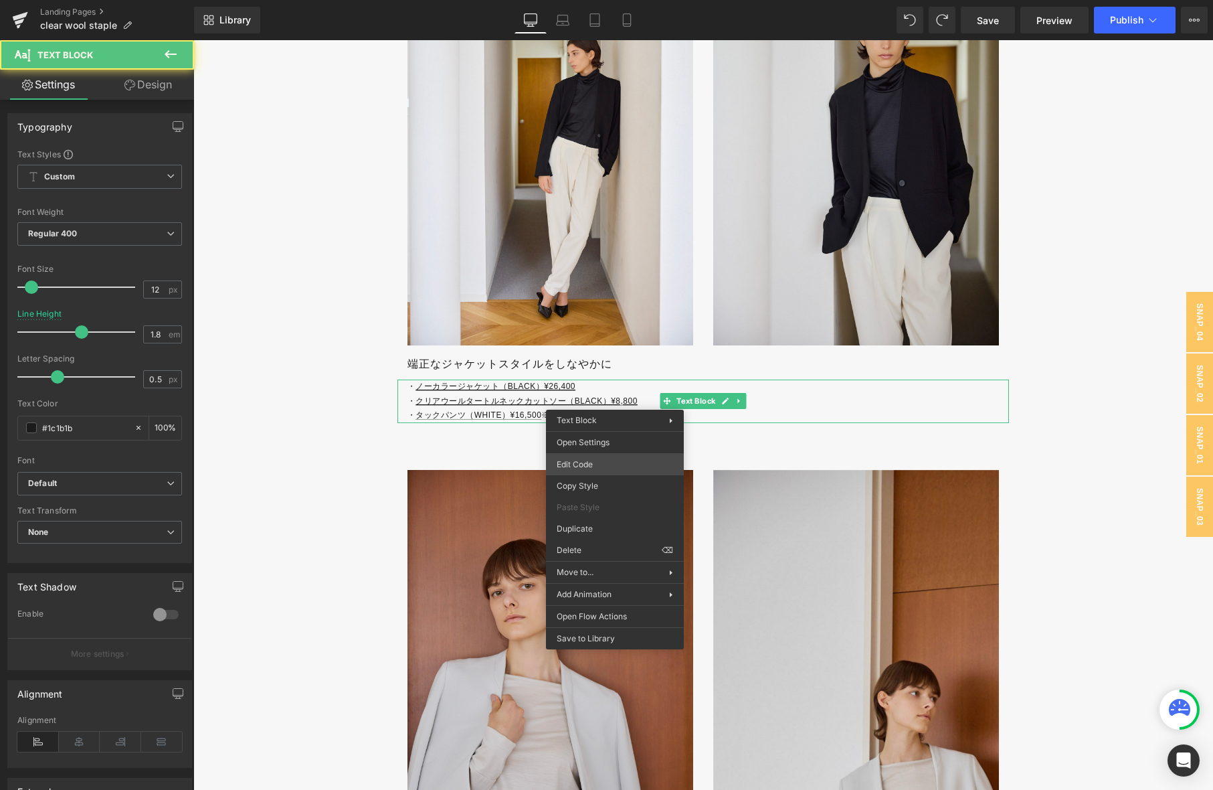
click at [618, 0] on div "You are previewing how the will restyle your page. You can not edit Elements in…" at bounding box center [606, 0] width 1213 height 0
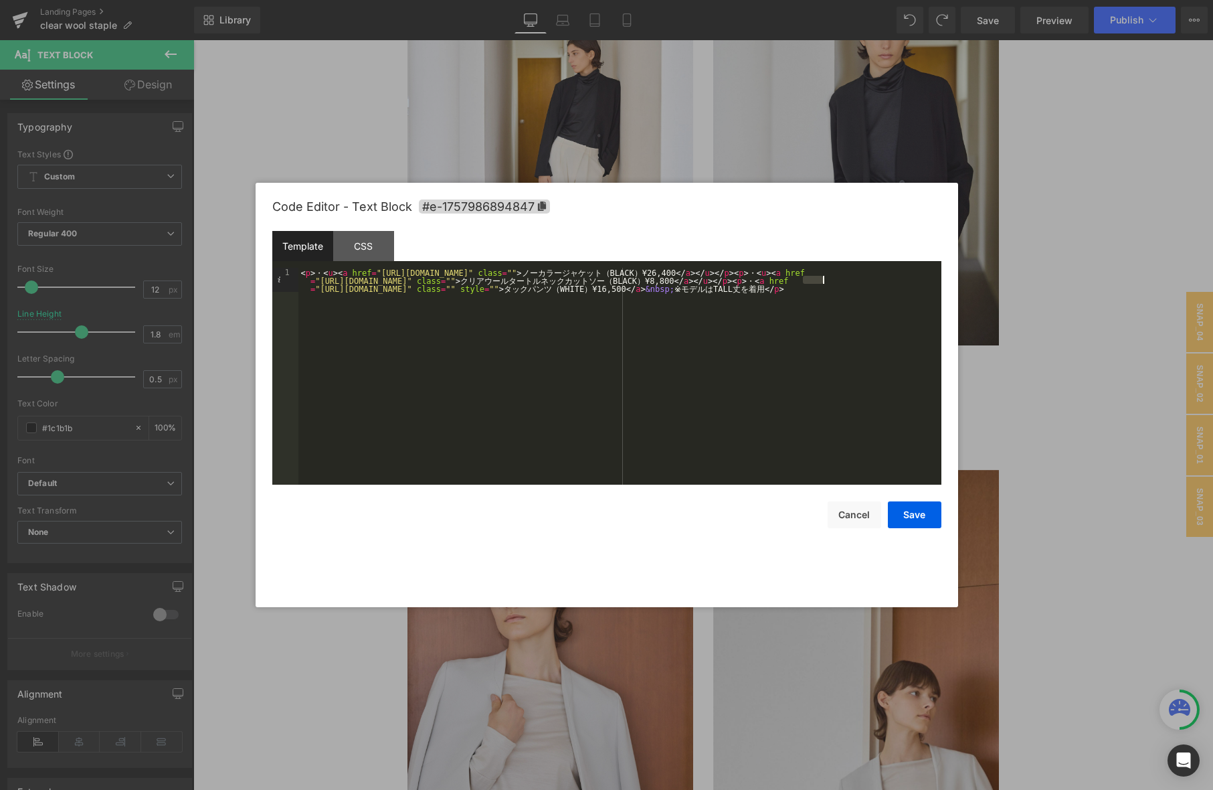
drag, startPoint x: 803, startPoint y: 276, endPoint x: 822, endPoint y: 279, distance: 18.9
click at [822, 278] on div "< p > ・ < u > < a href = "https://store.soeju.com/products/double_cloth_nocolla…" at bounding box center [619, 400] width 643 height 265
click at [922, 517] on button "Save" at bounding box center [915, 514] width 54 height 27
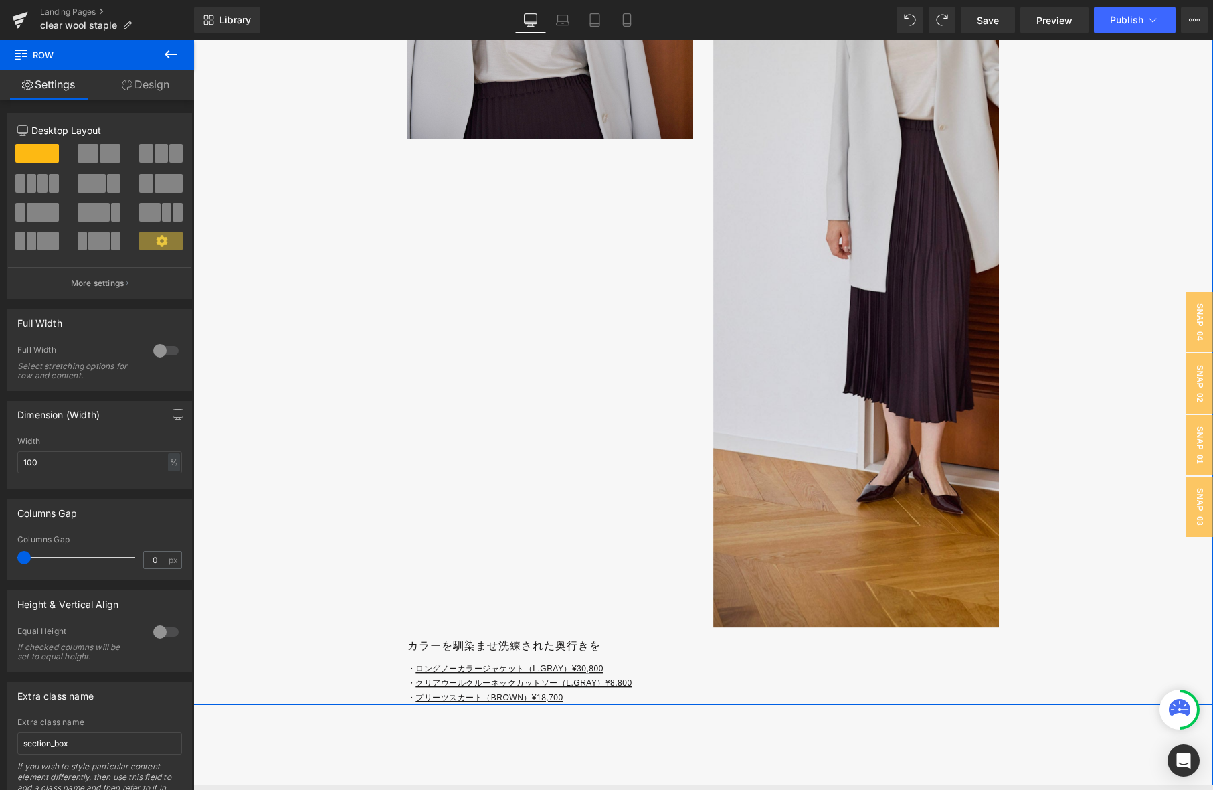
scroll to position [7137, 0]
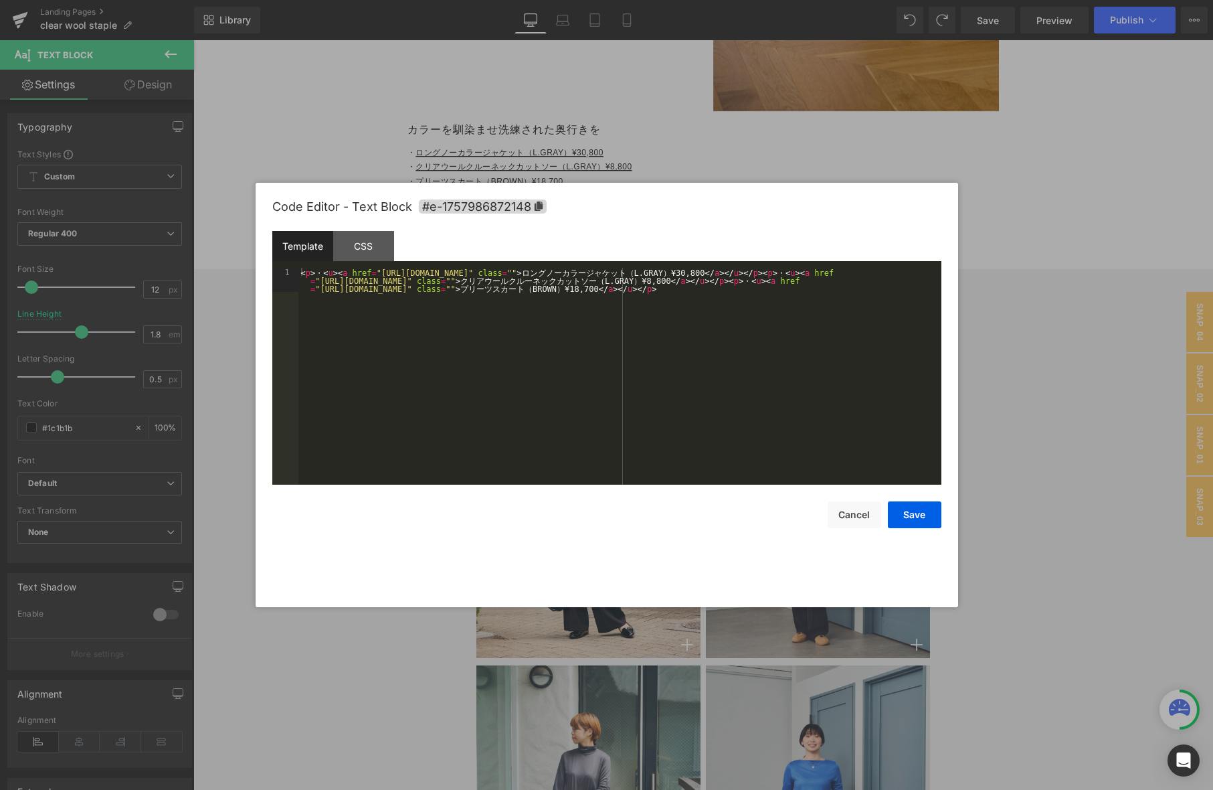
click at [620, 0] on div "You are previewing how the will restyle your page. You can not edit Elements in…" at bounding box center [606, 0] width 1213 height 0
drag, startPoint x: 790, startPoint y: 280, endPoint x: 813, endPoint y: 280, distance: 23.4
click at [812, 279] on div "< p > ・ < u > < a href = "https://store.soeju.com/products/collarless-long-jack…" at bounding box center [619, 400] width 643 height 265
click at [914, 508] on button "Save" at bounding box center [915, 514] width 54 height 27
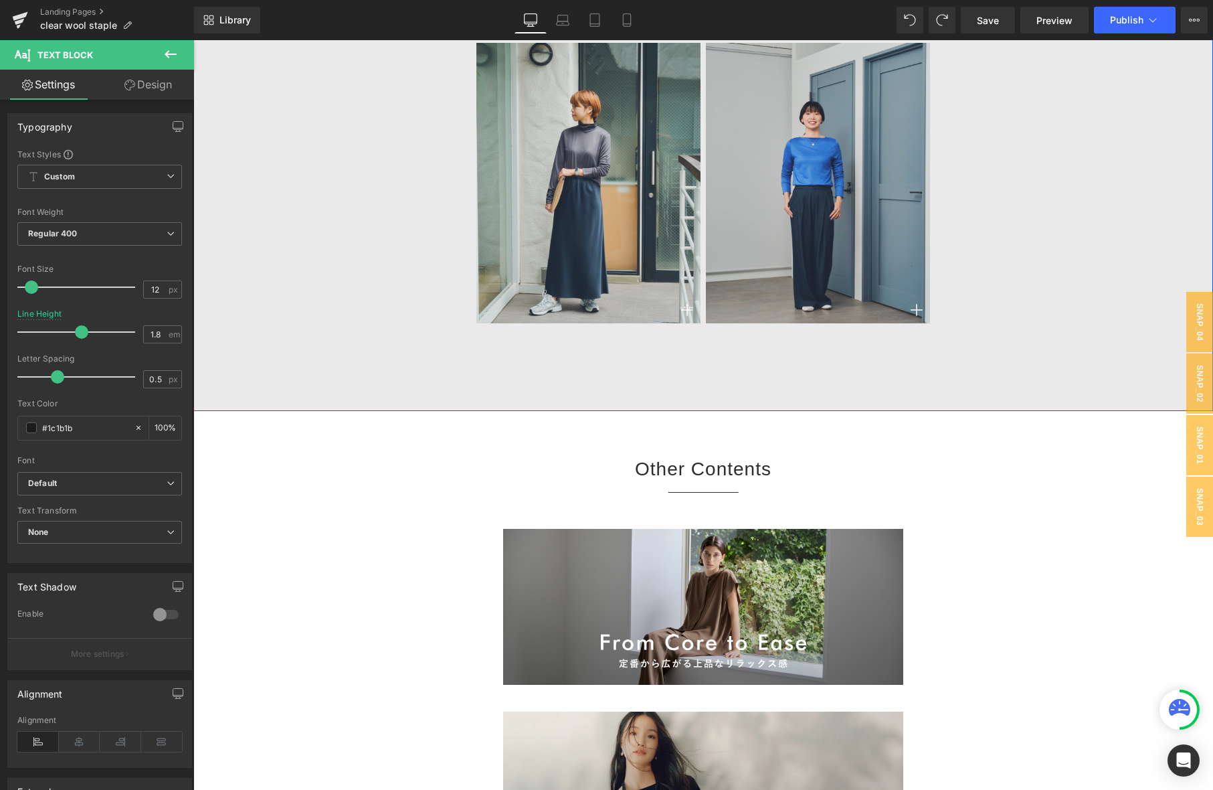
scroll to position [7766, 0]
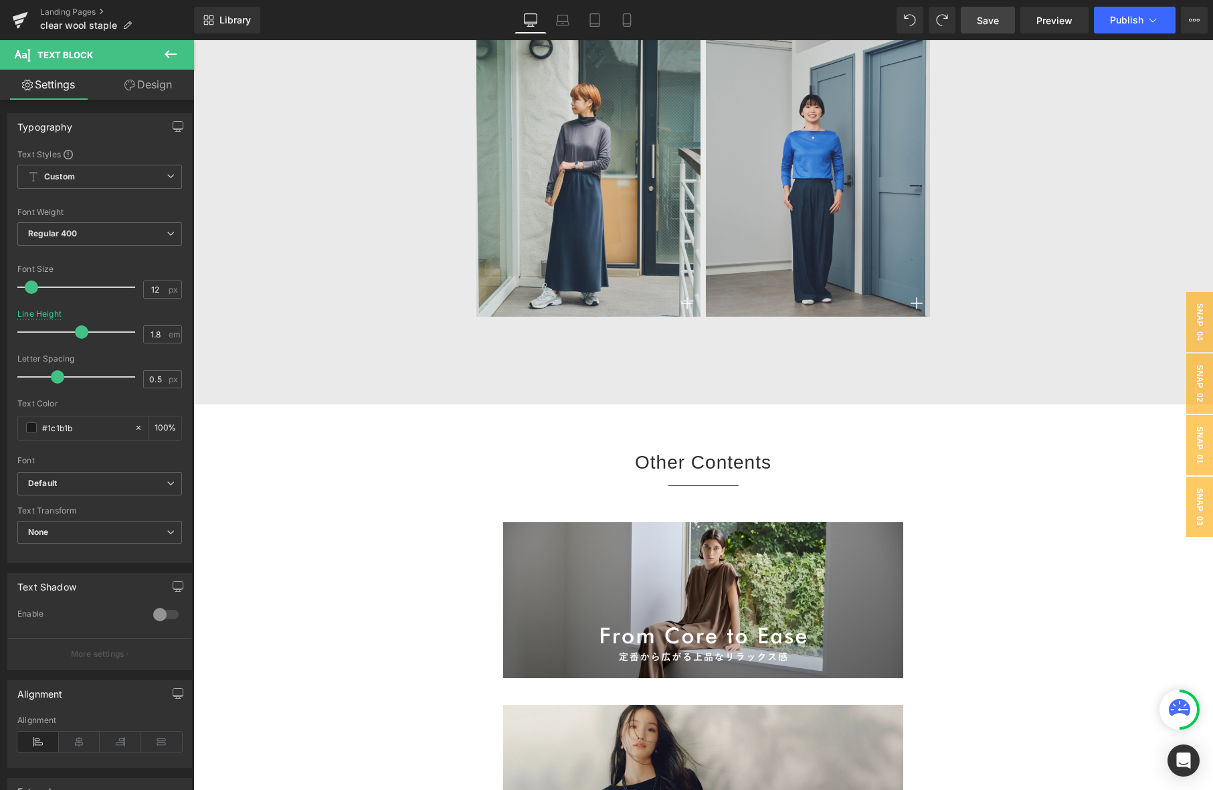
click at [981, 17] on span "Save" at bounding box center [988, 20] width 22 height 14
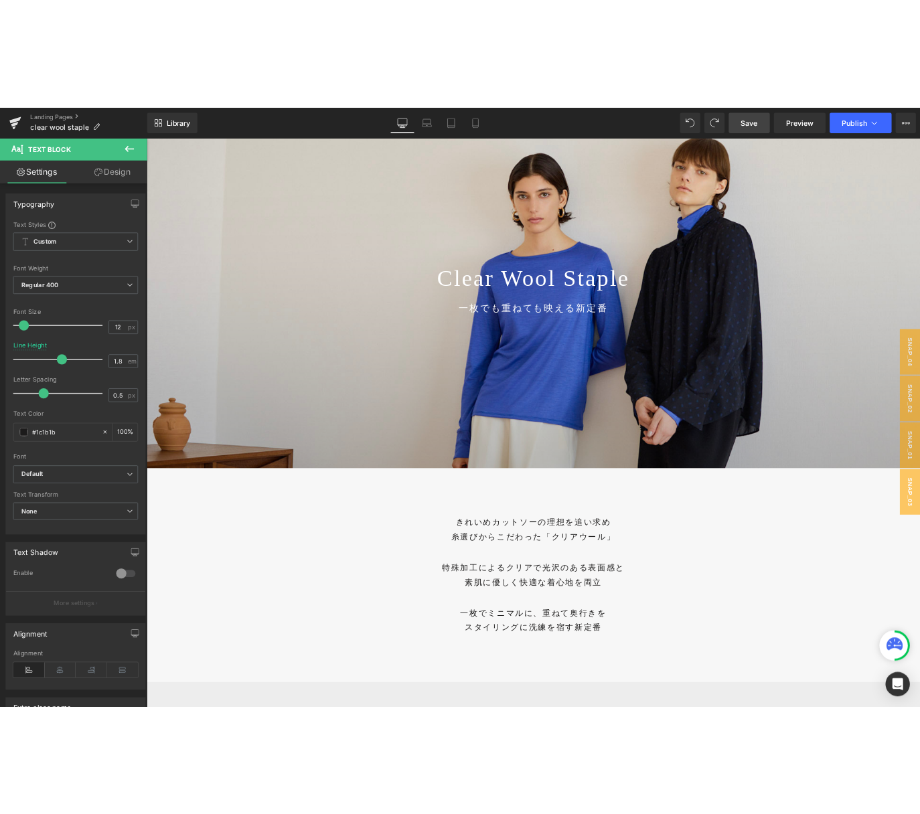
scroll to position [0, 0]
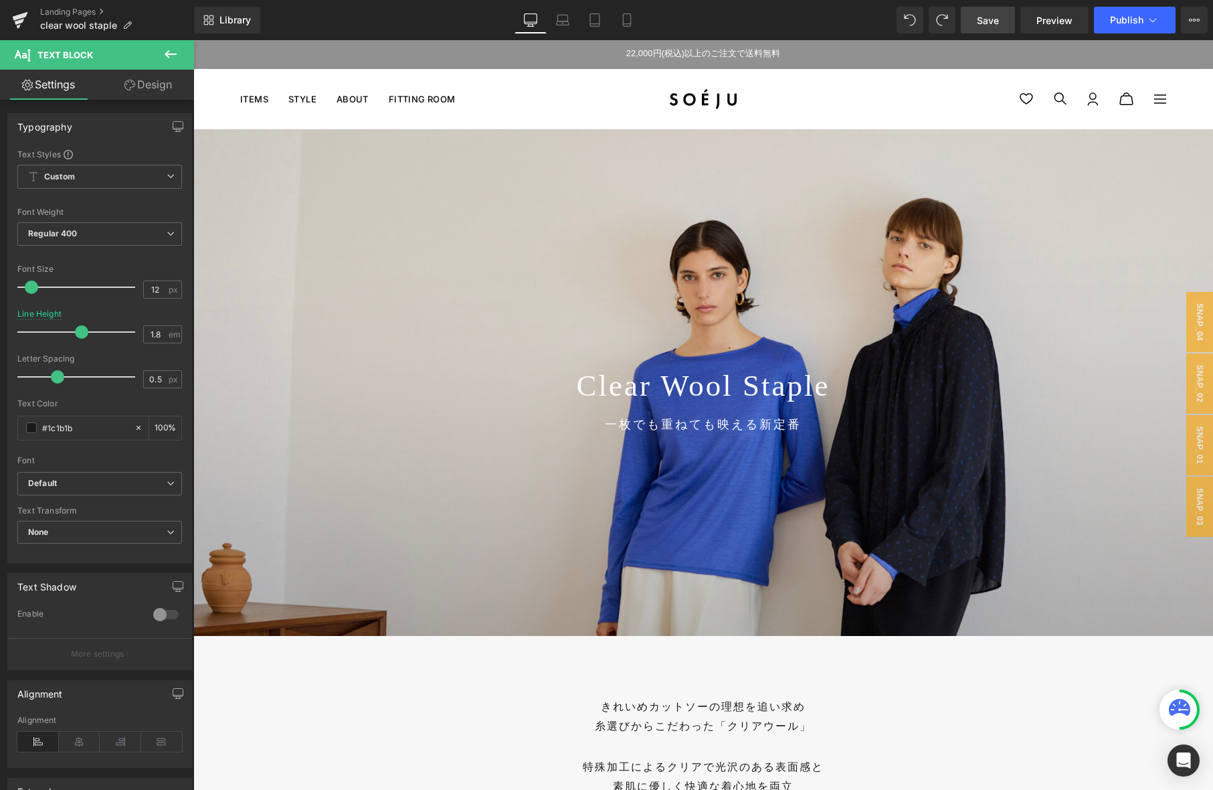
click at [991, 19] on span "Save" at bounding box center [988, 20] width 22 height 14
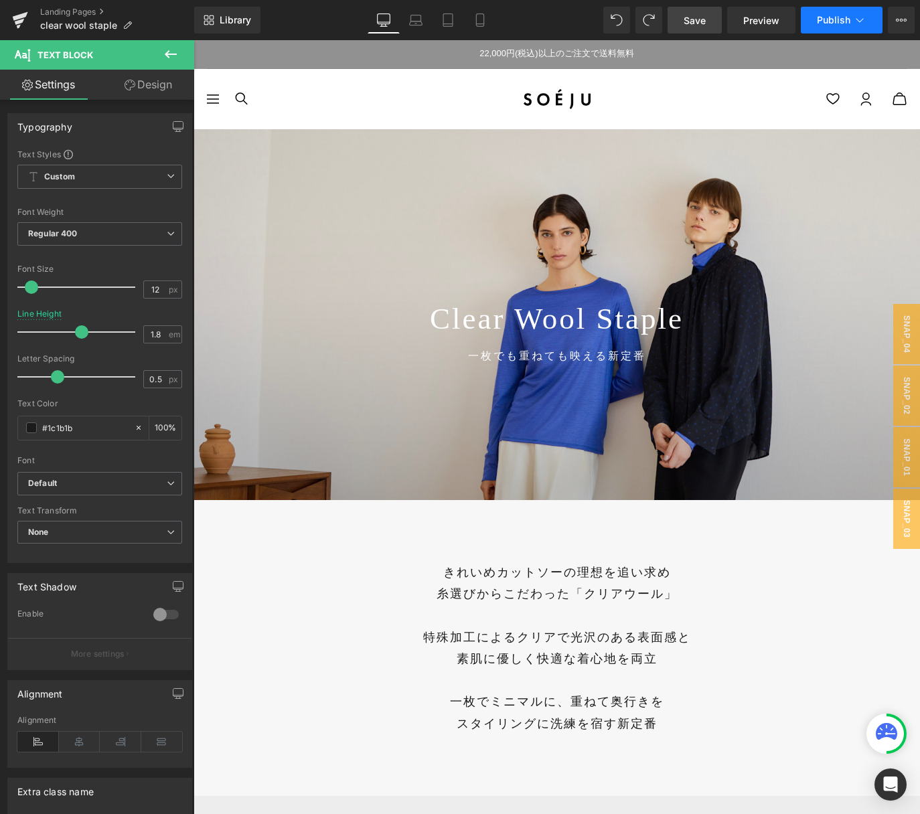
click at [831, 19] on span "Publish" at bounding box center [832, 20] width 33 height 11
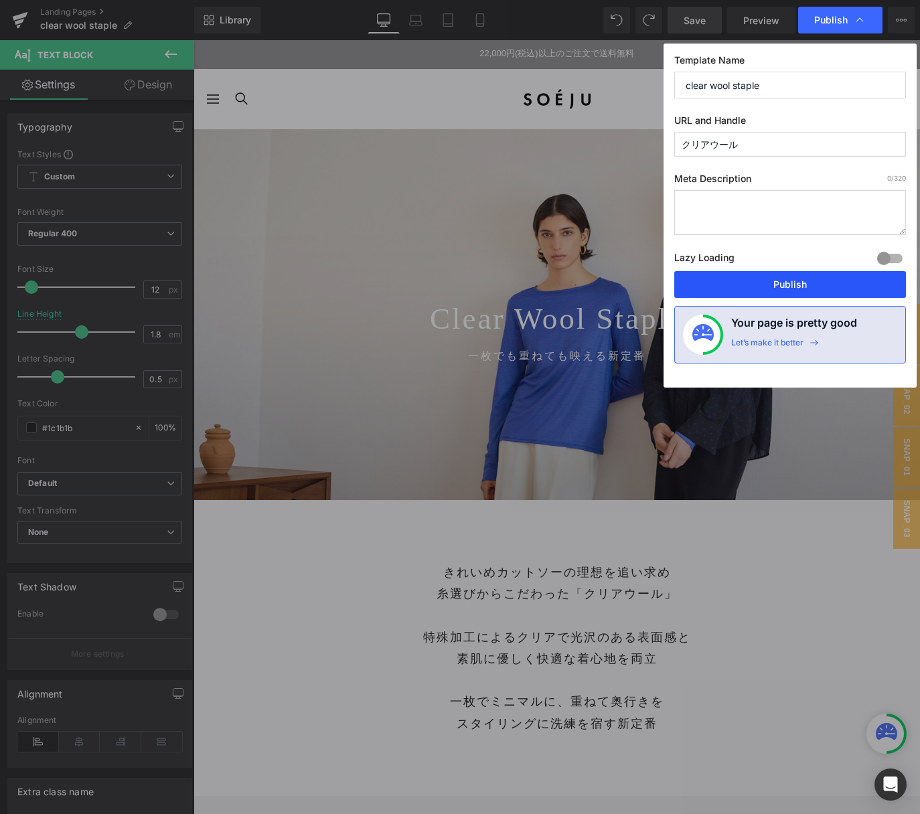
click at [802, 288] on button "Publish" at bounding box center [790, 284] width 232 height 27
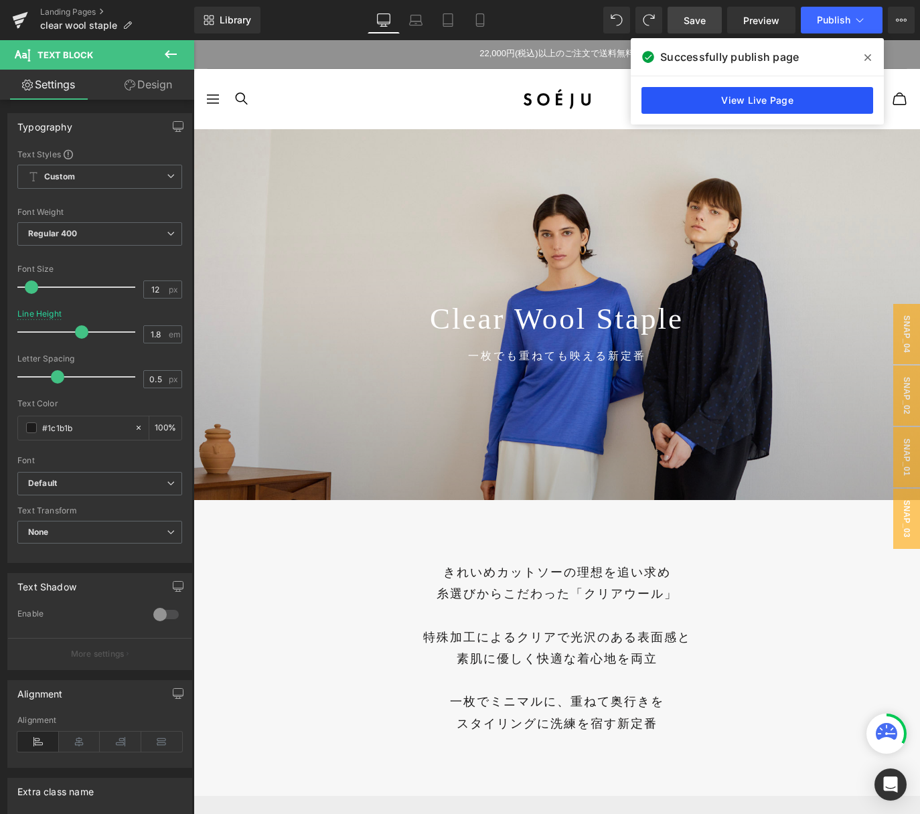
click at [780, 105] on link "View Live Page" at bounding box center [757, 100] width 232 height 27
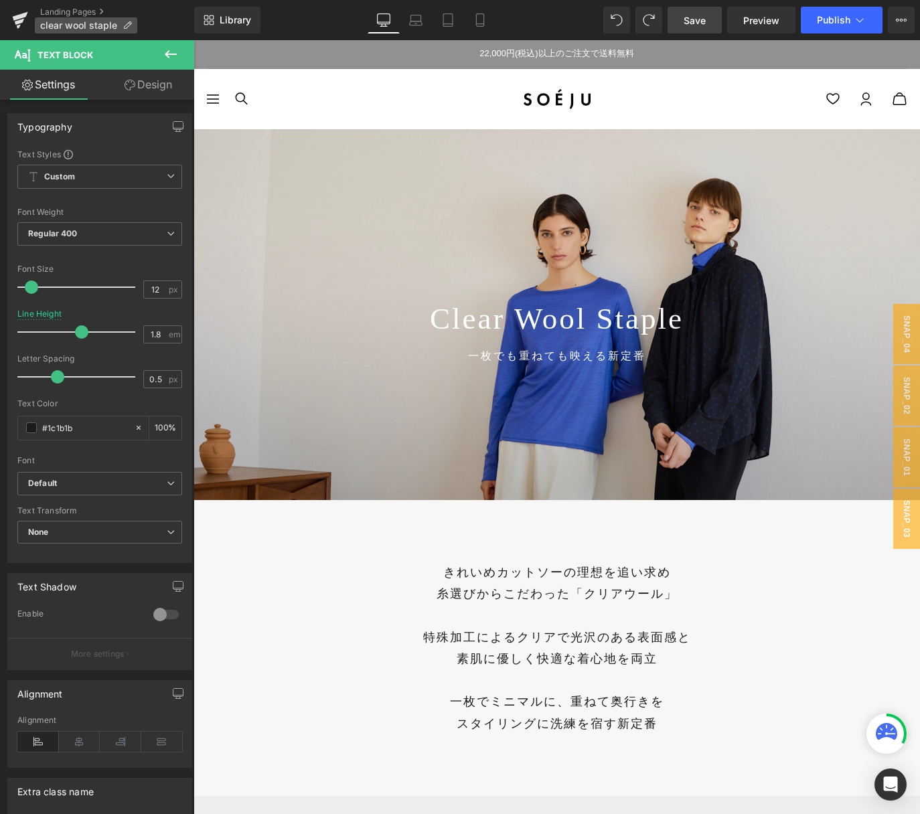
click at [132, 22] on p "clear wool staple" at bounding box center [86, 25] width 102 height 16
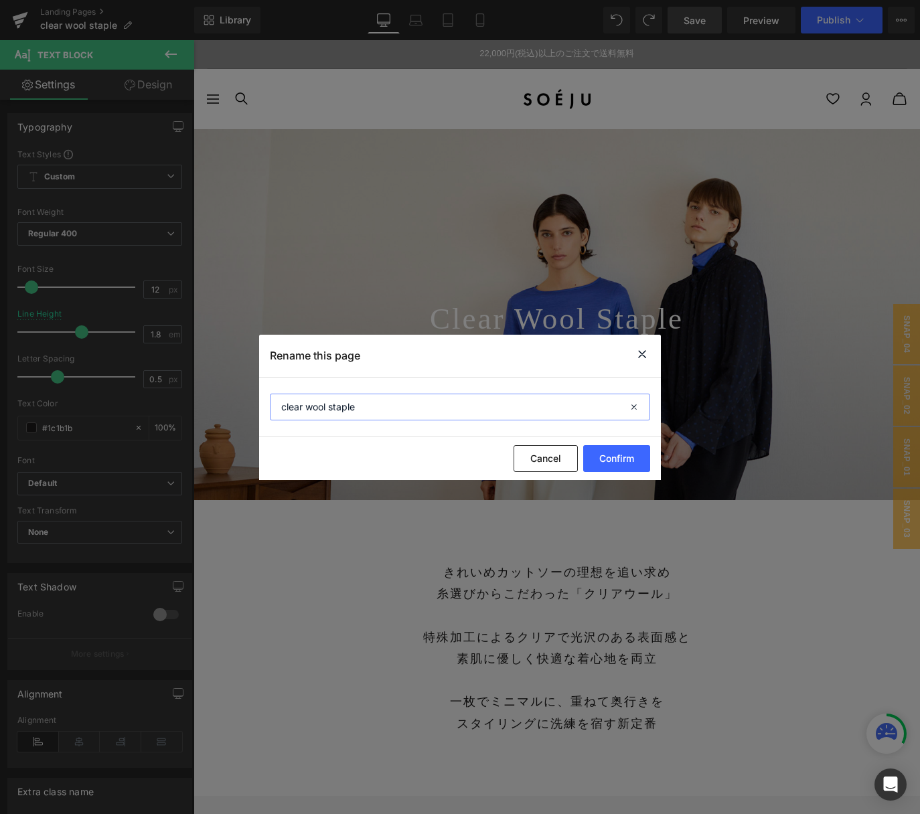
drag, startPoint x: 381, startPoint y: 408, endPoint x: 224, endPoint y: 401, distance: 157.4
click at [224, 401] on div "Rename this page clear wool staple Cancel Confirm" at bounding box center [460, 407] width 920 height 814
click at [638, 354] on icon at bounding box center [642, 354] width 16 height 17
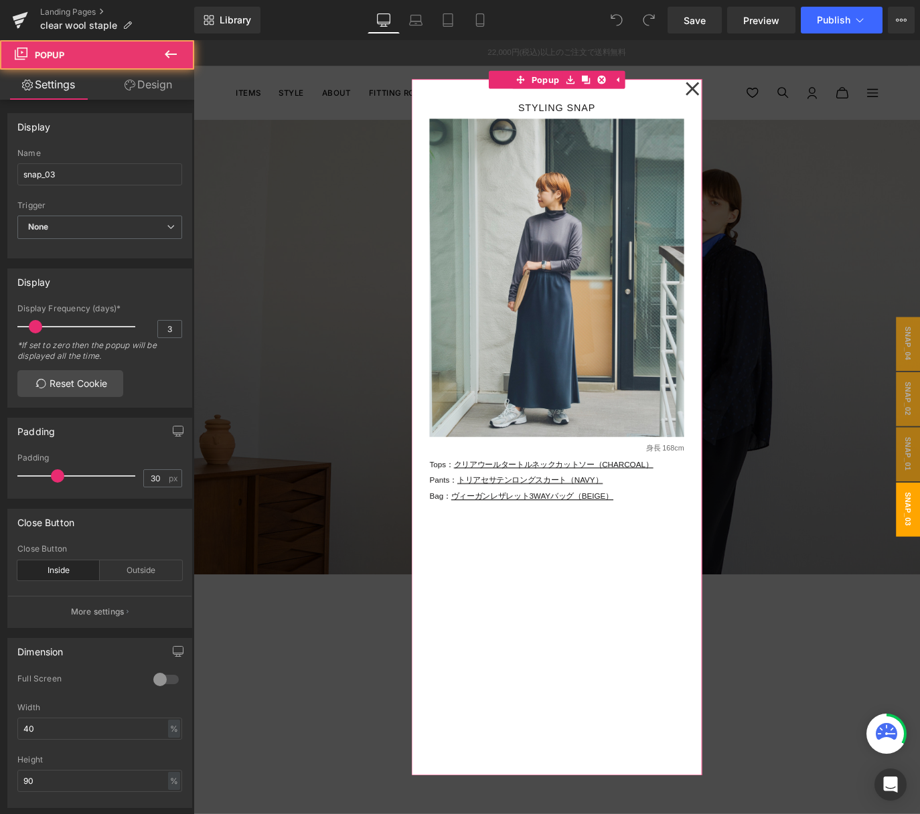
click at [750, 92] on icon at bounding box center [749, 93] width 15 height 15
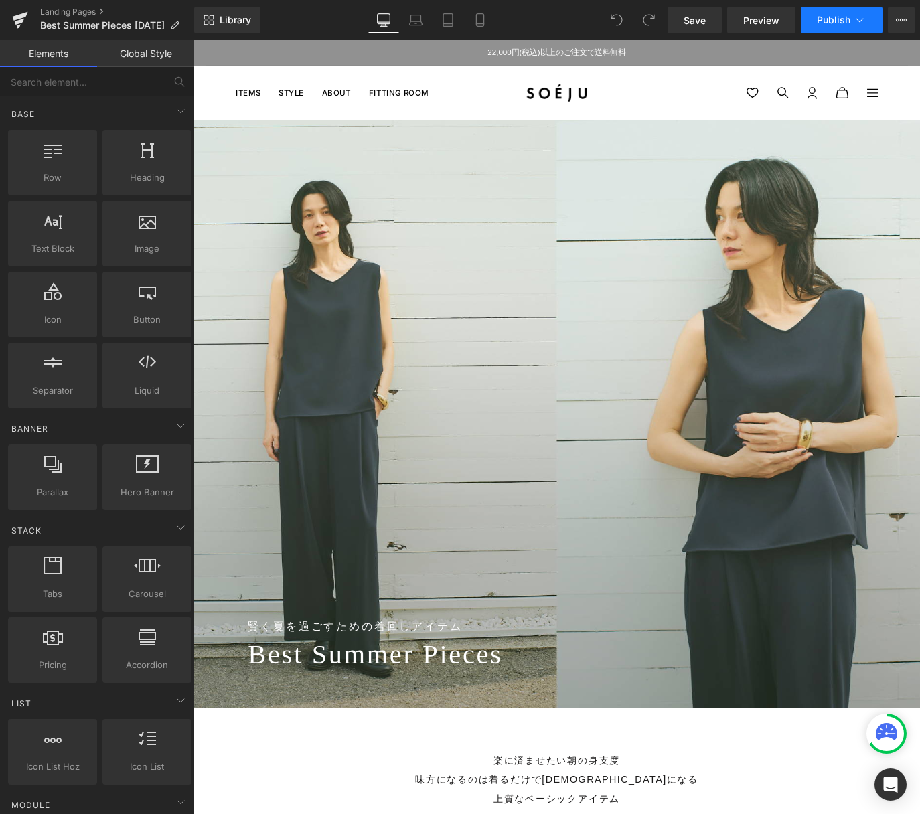
click at [825, 25] on button "Publish" at bounding box center [841, 20] width 82 height 27
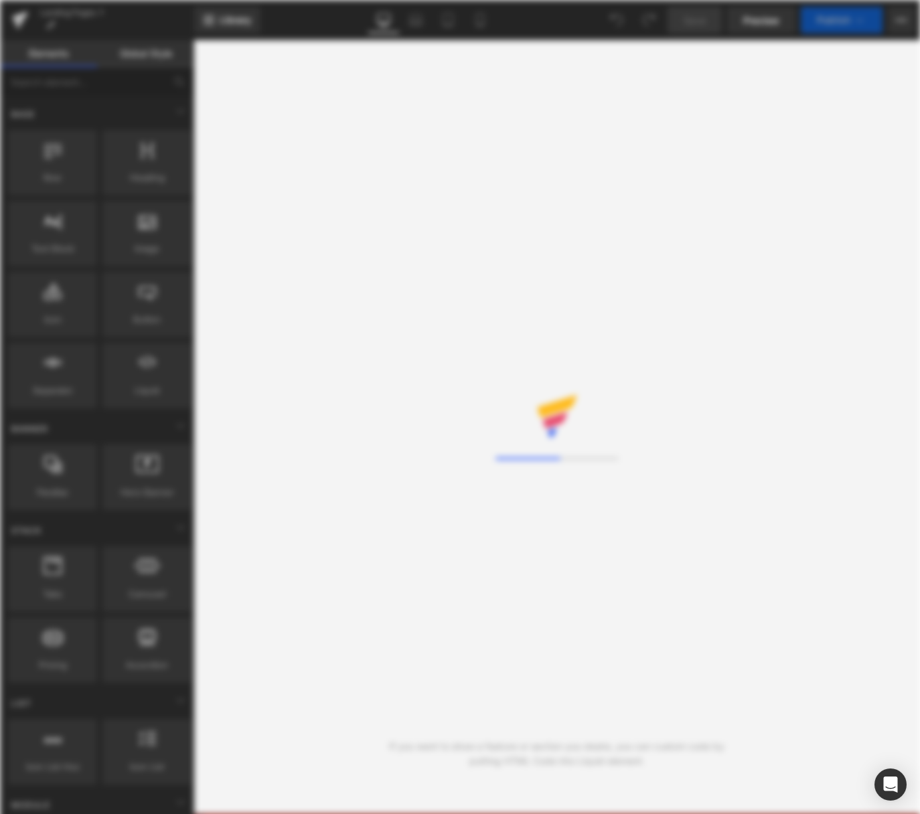
click at [854, 23] on icon at bounding box center [859, 19] width 13 height 13
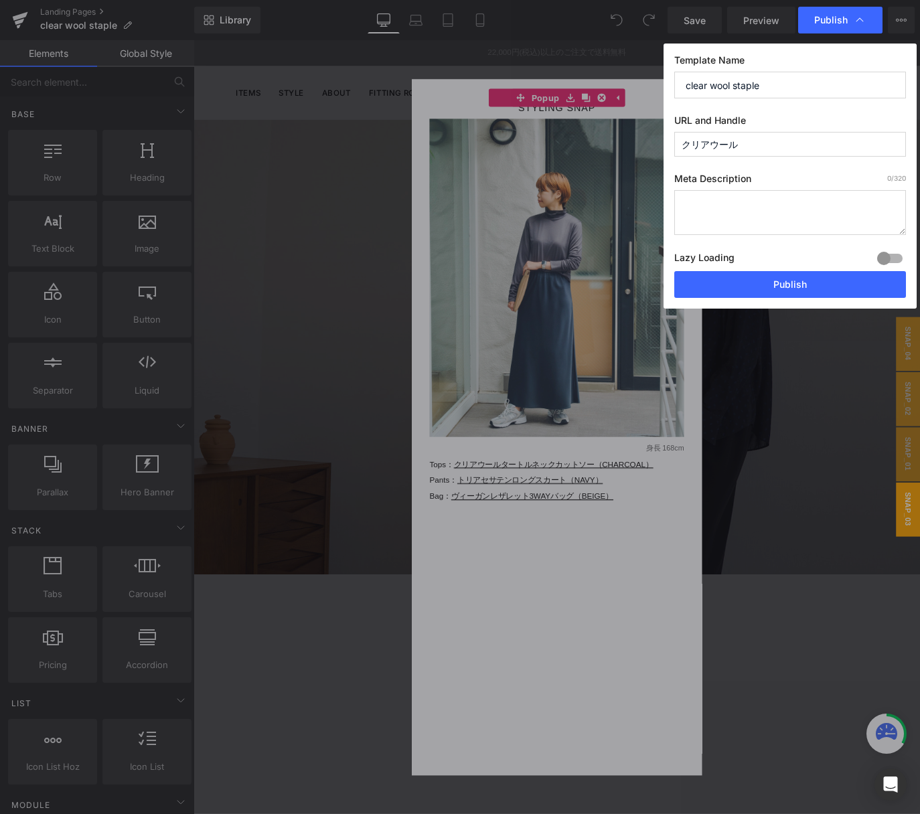
drag, startPoint x: 760, startPoint y: 145, endPoint x: 612, endPoint y: 135, distance: 148.9
click at [607, 141] on div "Publish Template Name clear wool staple URL and Handle クリアウール Meta Description …" at bounding box center [460, 407] width 920 height 814
paste input "clear-wool-staple"
type input "clear-wool-staple"
click at [821, 288] on button "Publish" at bounding box center [790, 284] width 232 height 27
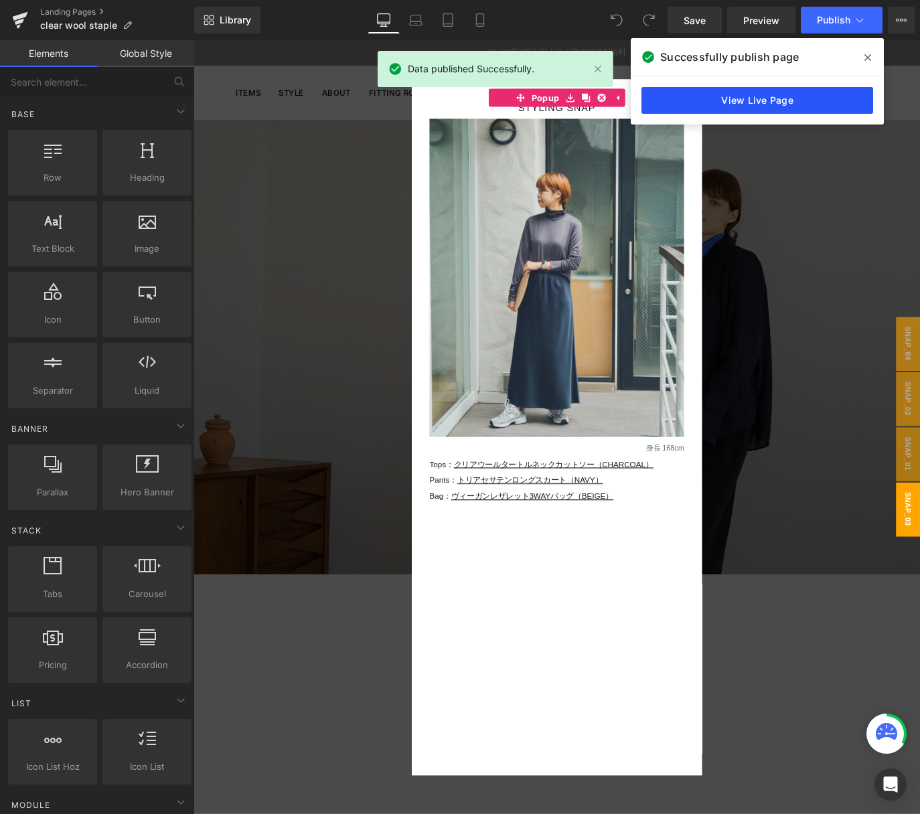
click at [754, 106] on link "View Live Page" at bounding box center [757, 100] width 232 height 27
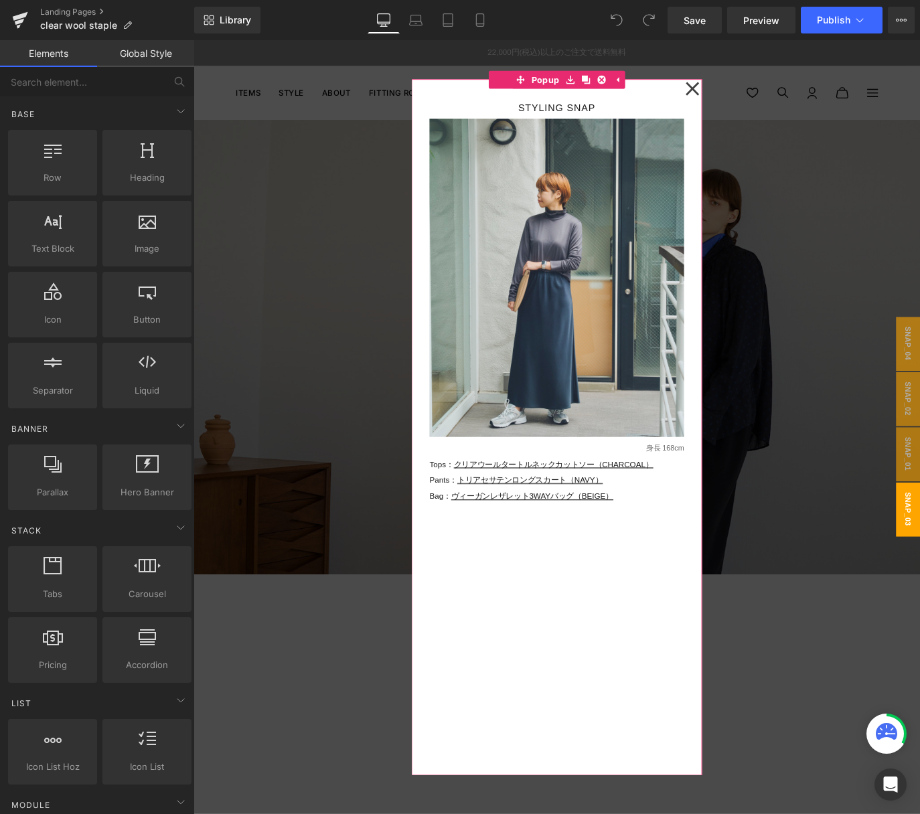
click at [750, 88] on icon at bounding box center [750, 93] width 16 height 33
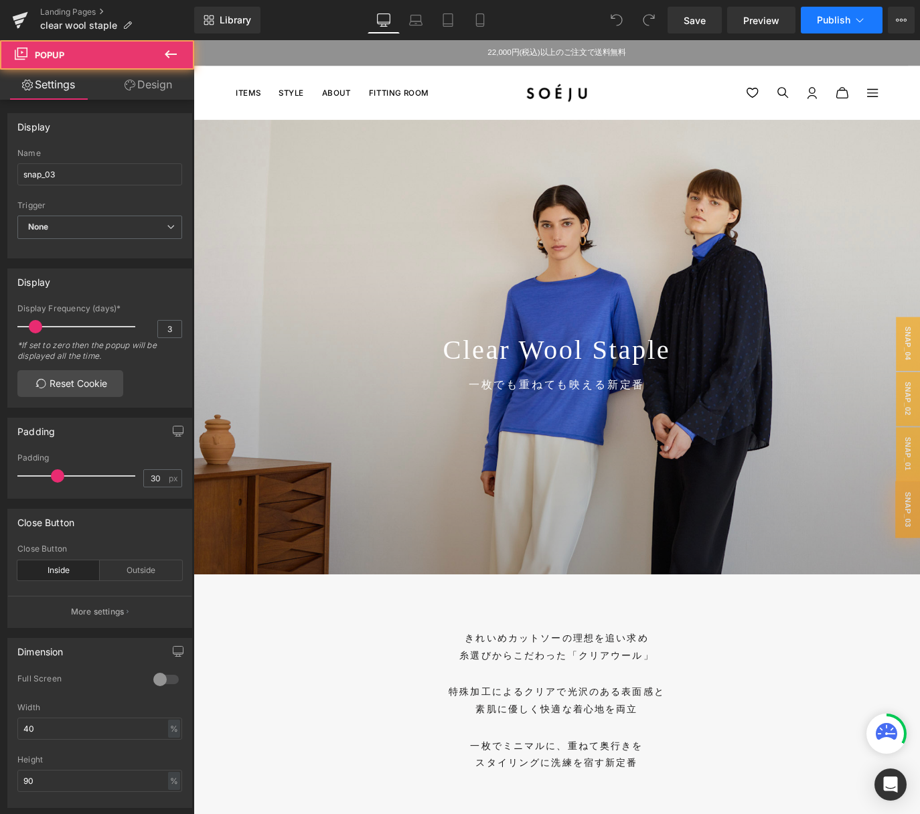
click at [847, 24] on span "Publish" at bounding box center [832, 20] width 33 height 11
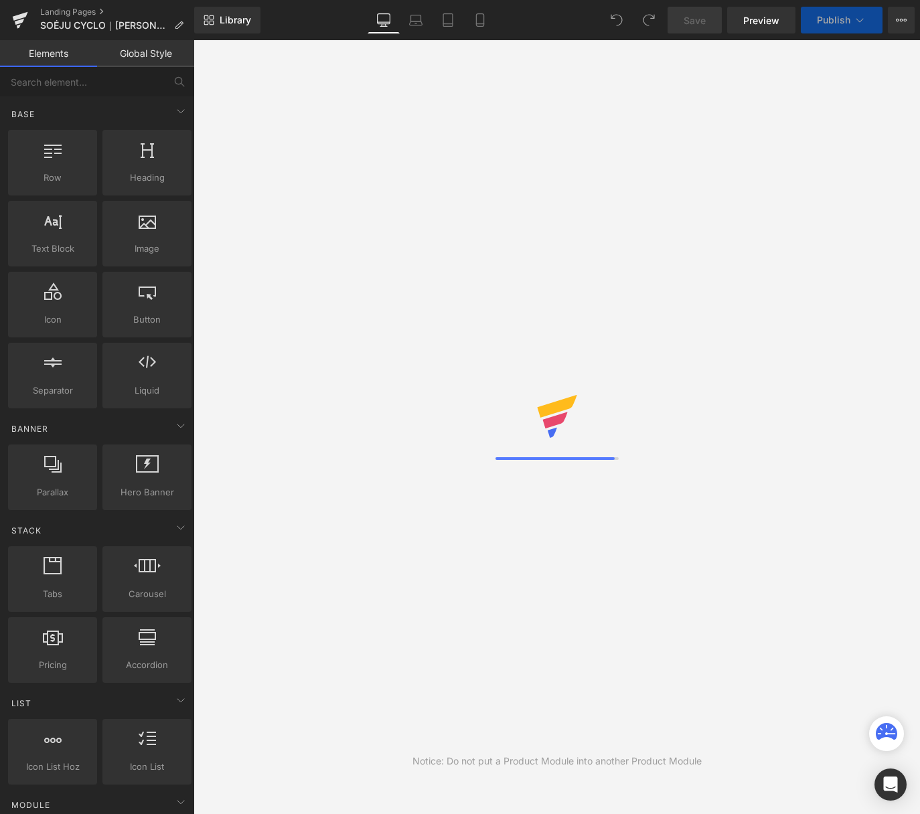
click at [863, 25] on icon at bounding box center [859, 19] width 13 height 13
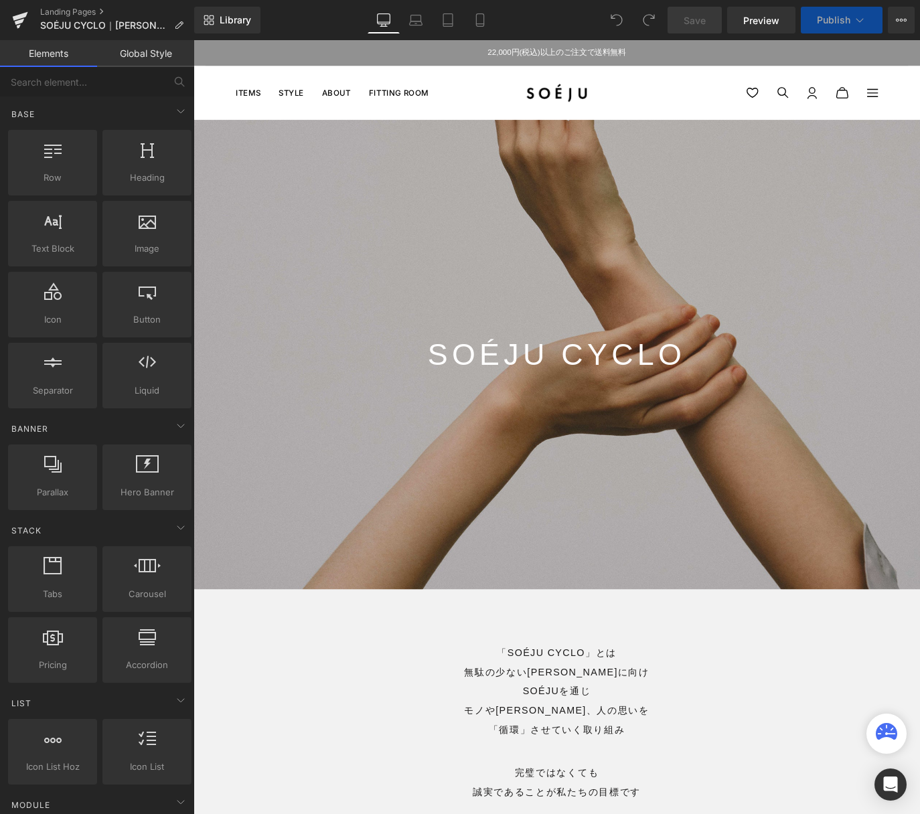
click at [863, 25] on icon at bounding box center [859, 19] width 13 height 13
click at [859, 19] on icon at bounding box center [859, 19] width 13 height 13
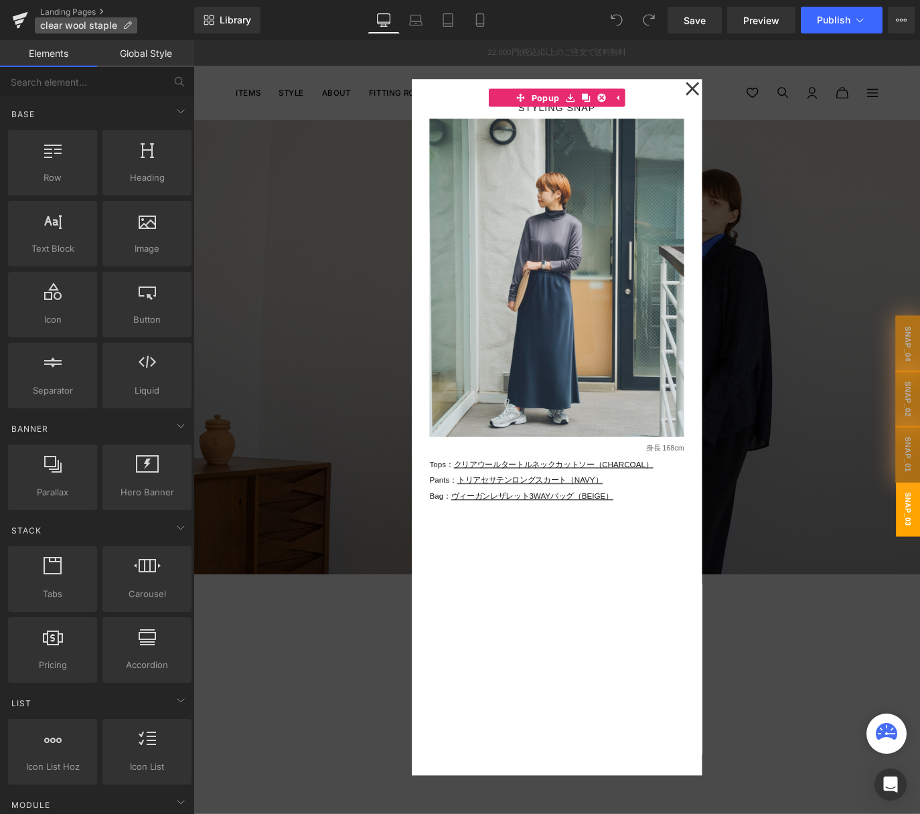
click at [98, 27] on span "clear wool staple" at bounding box center [78, 25] width 77 height 11
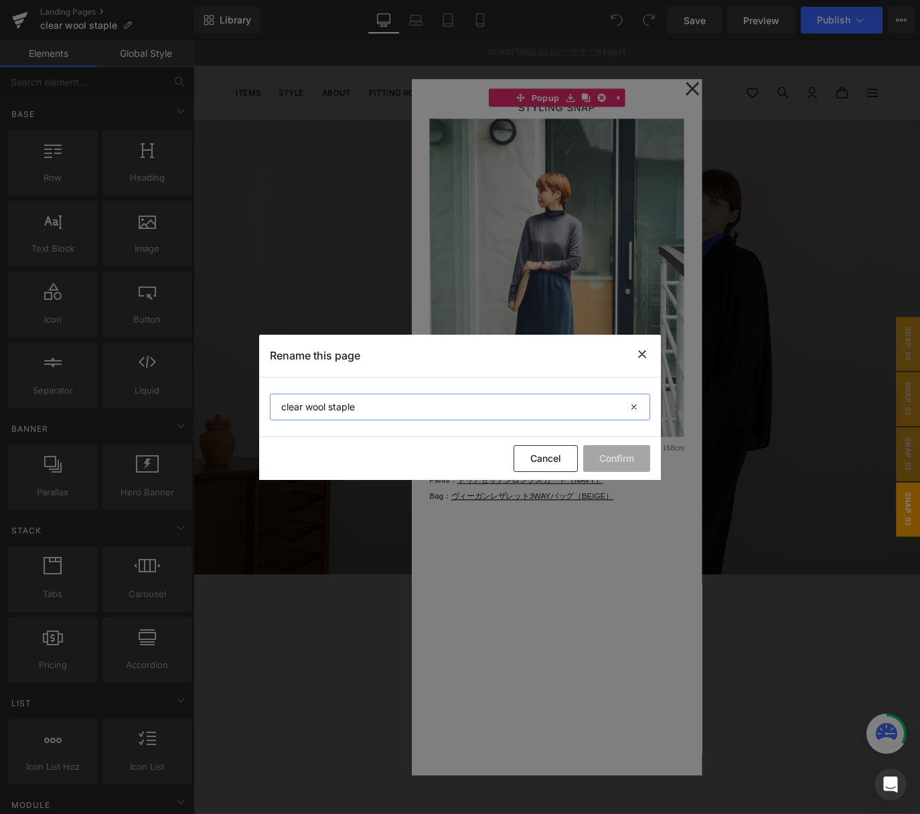
drag, startPoint x: 371, startPoint y: 405, endPoint x: 71, endPoint y: 404, distance: 300.5
click at [71, 404] on div "Rename this page clear wool staple Cancel Confirm" at bounding box center [460, 407] width 920 height 814
type input "クリアウール"
click at [628, 458] on button "Confirm" at bounding box center [616, 458] width 67 height 27
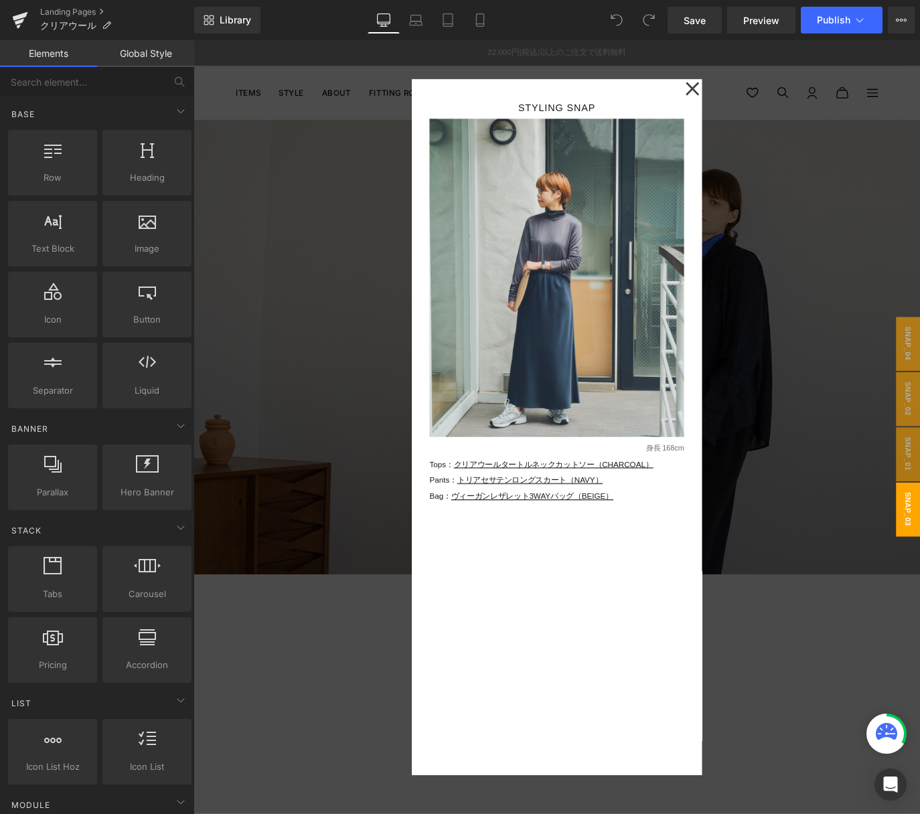
click at [883, 313] on div at bounding box center [598, 471] width 810 height 863
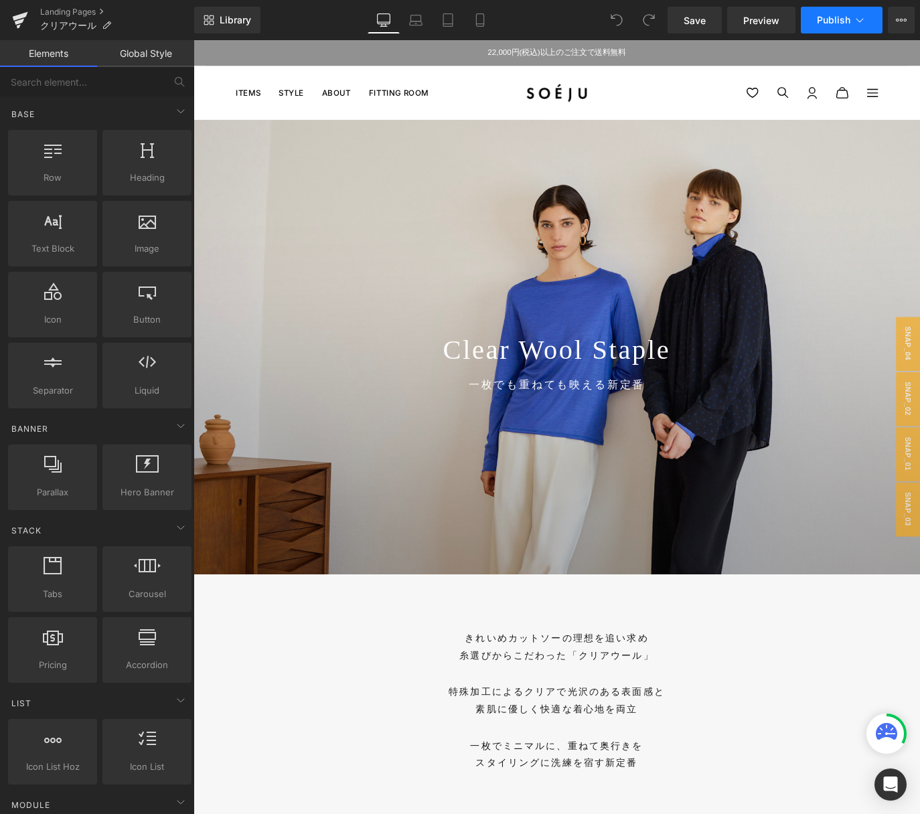
click at [838, 24] on span "Publish" at bounding box center [832, 20] width 33 height 11
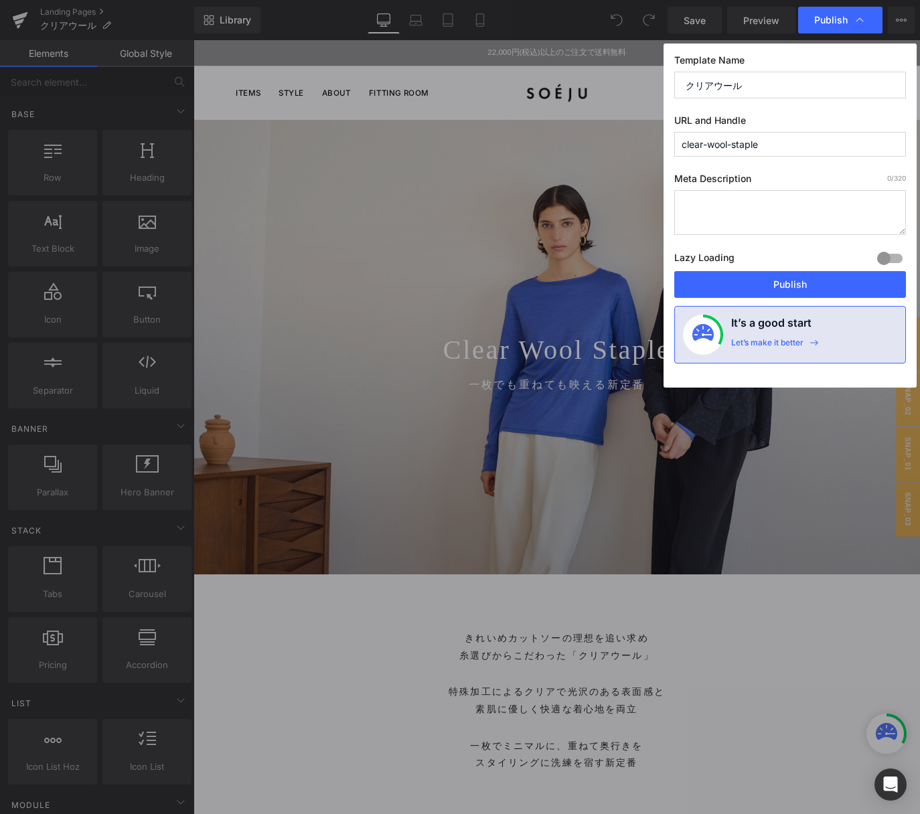
click at [782, 147] on input "clear-wool-staple" at bounding box center [790, 144] width 232 height 25
click at [789, 286] on button "Publish" at bounding box center [790, 284] width 232 height 27
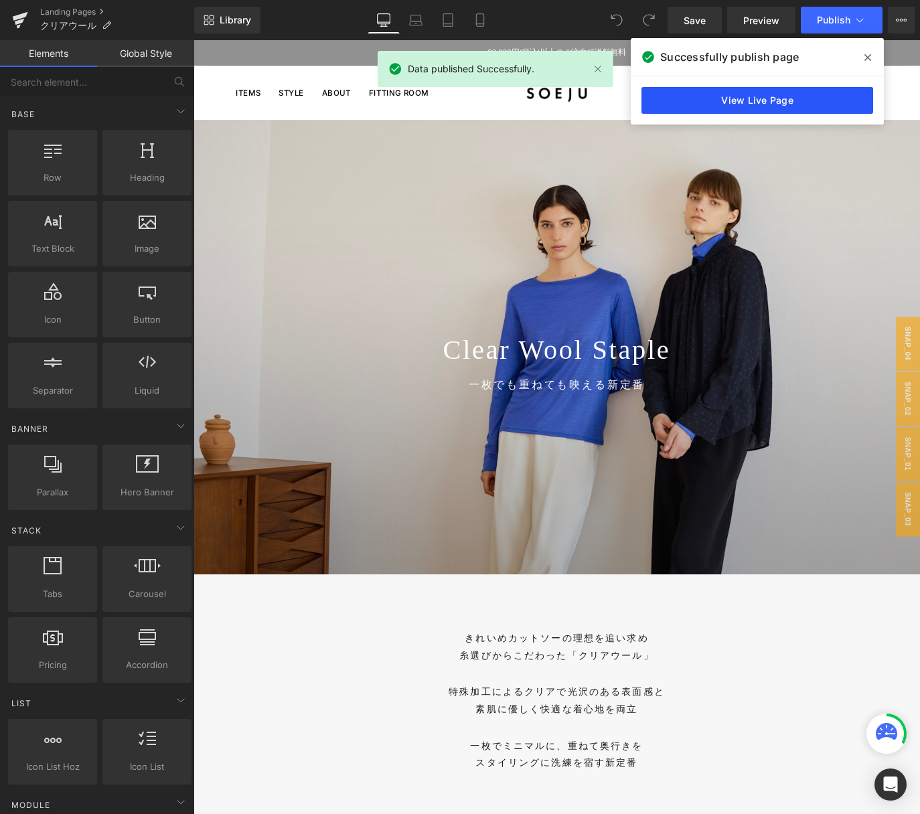
click at [780, 99] on link "View Live Page" at bounding box center [757, 100] width 232 height 27
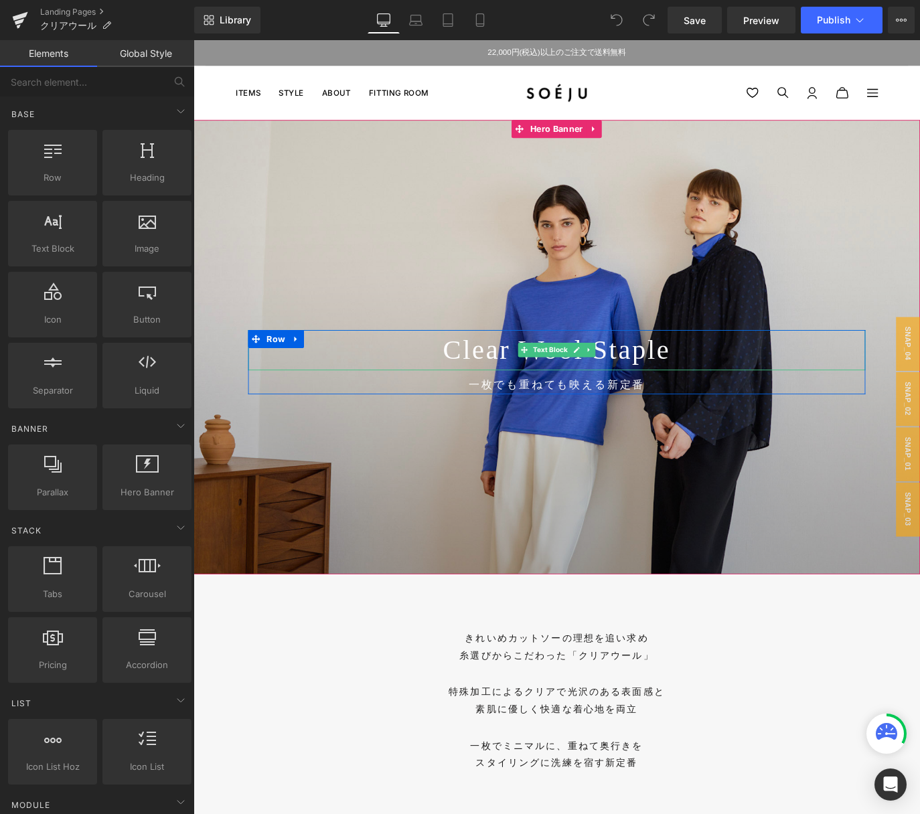
drag, startPoint x: 485, startPoint y: 383, endPoint x: 475, endPoint y: 385, distance: 10.1
click at [485, 383] on p "Clear Wool Staple" at bounding box center [598, 386] width 689 height 46
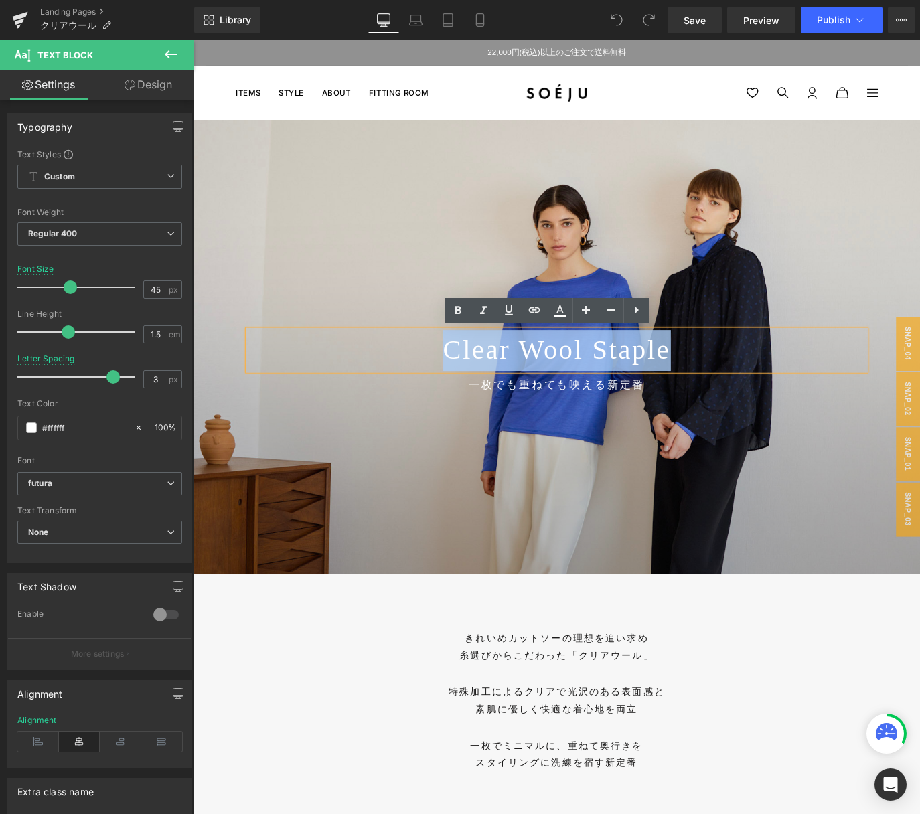
drag, startPoint x: 453, startPoint y: 388, endPoint x: 796, endPoint y: 401, distance: 342.9
click at [794, 401] on p "Clear Wool Staple" at bounding box center [598, 386] width 689 height 46
copy p "Clear Wool Staple"
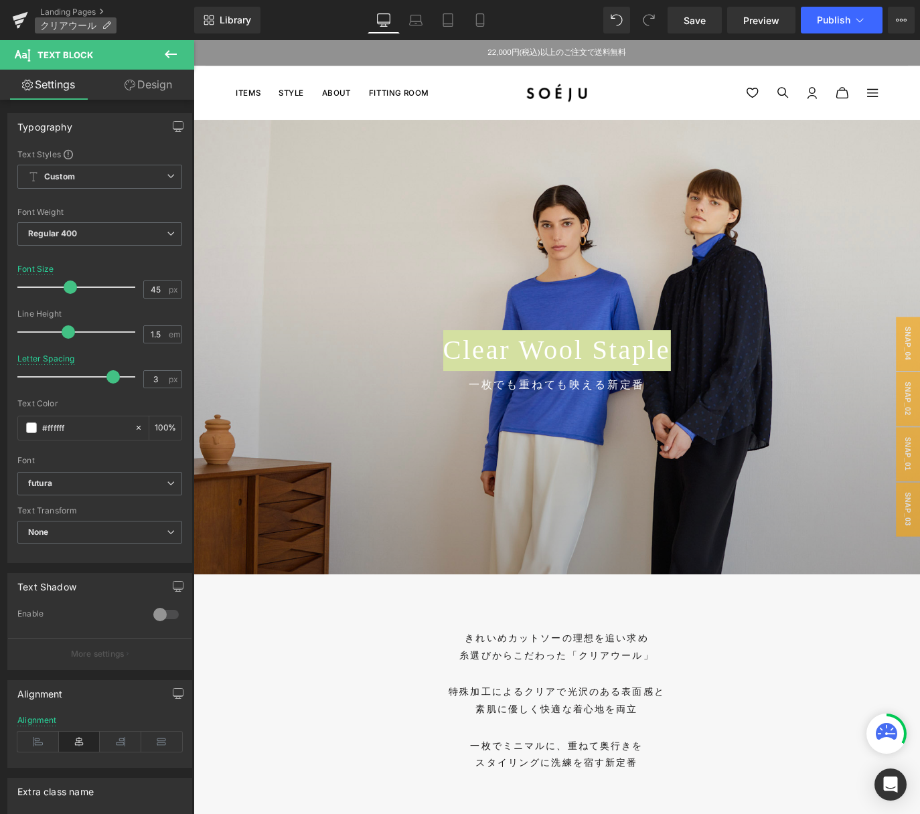
click at [105, 25] on icon at bounding box center [106, 25] width 9 height 9
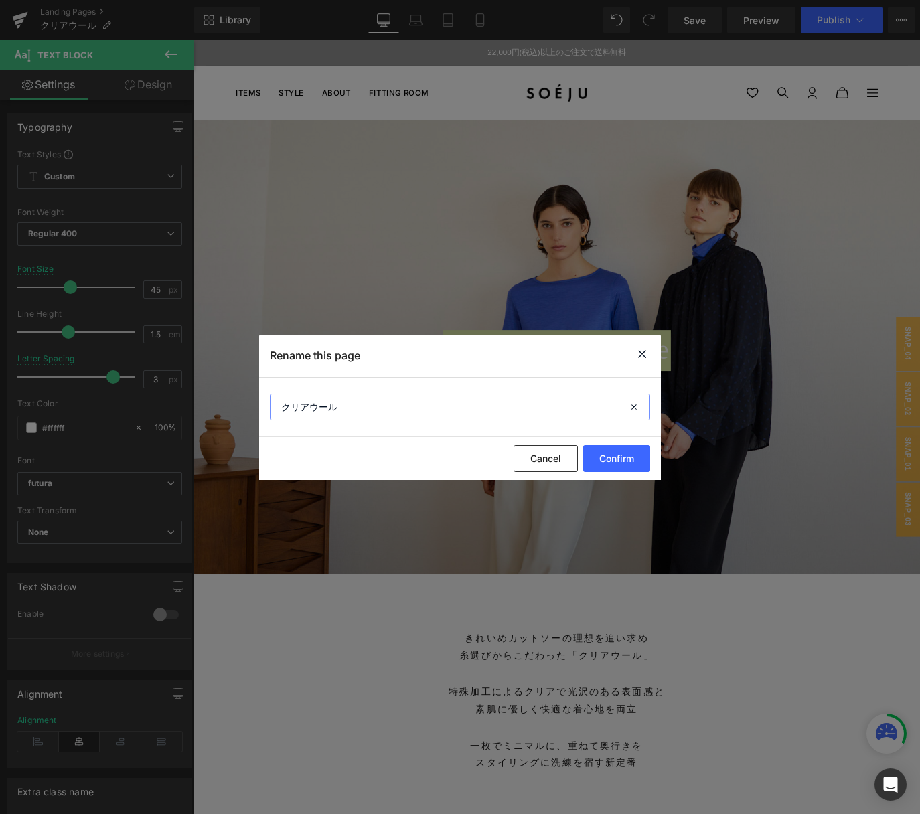
drag, startPoint x: 349, startPoint y: 404, endPoint x: 187, endPoint y: 394, distance: 162.9
click at [187, 394] on div "Rename this page クリアウール Cancel Confirm" at bounding box center [460, 407] width 920 height 814
paste input "Clear Wool Staple"
type input "Clear Wool Staple"
click at [620, 463] on button "Confirm" at bounding box center [616, 458] width 67 height 27
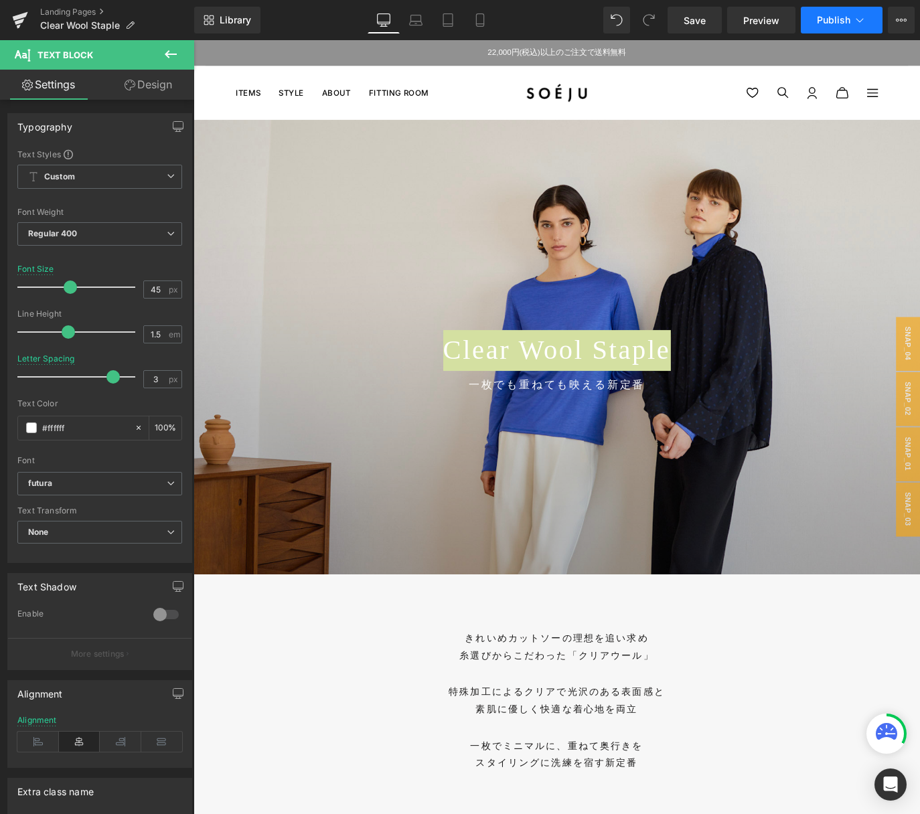
click at [818, 19] on span "Publish" at bounding box center [832, 20] width 33 height 11
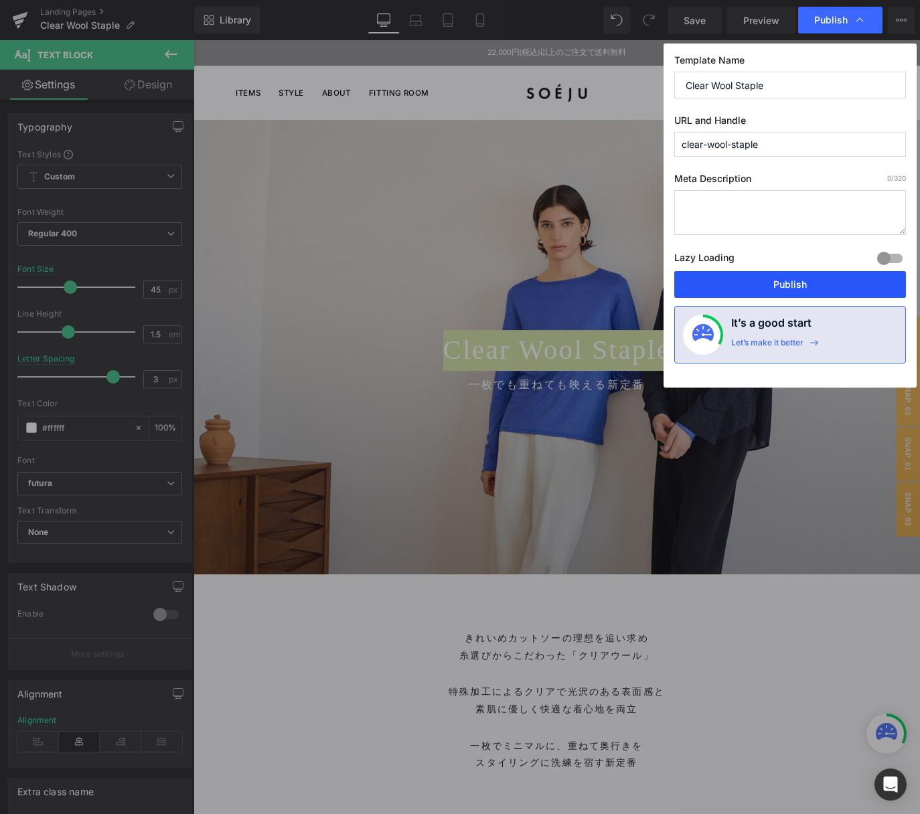
click at [719, 281] on button "Publish" at bounding box center [790, 284] width 232 height 27
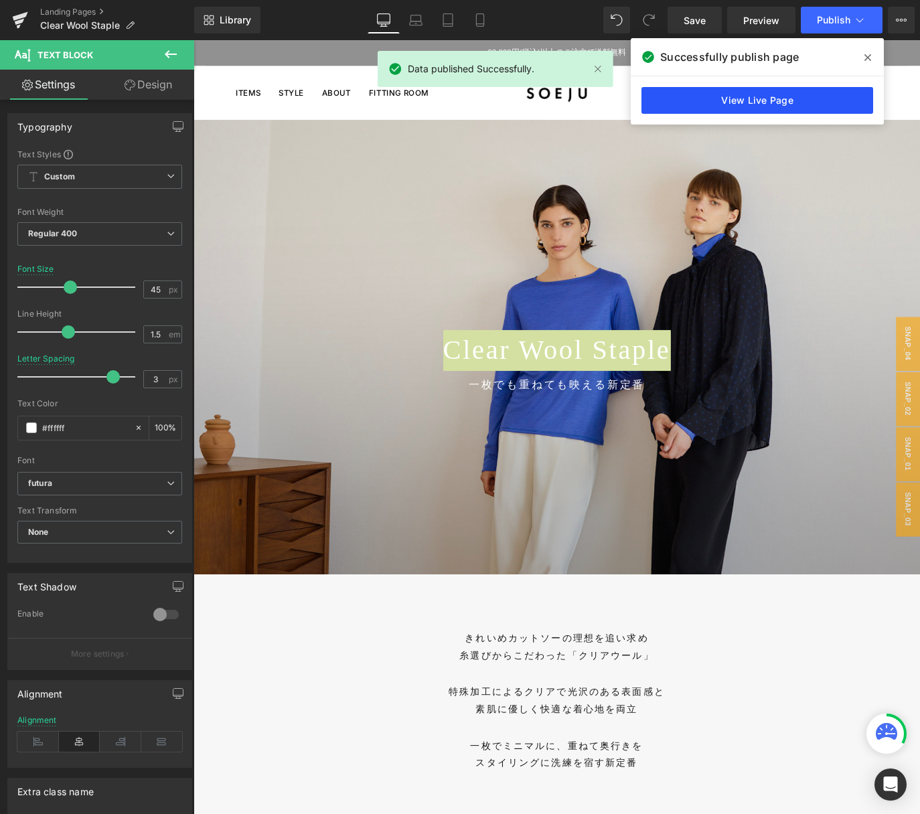
click at [822, 102] on link "View Live Page" at bounding box center [757, 100] width 232 height 27
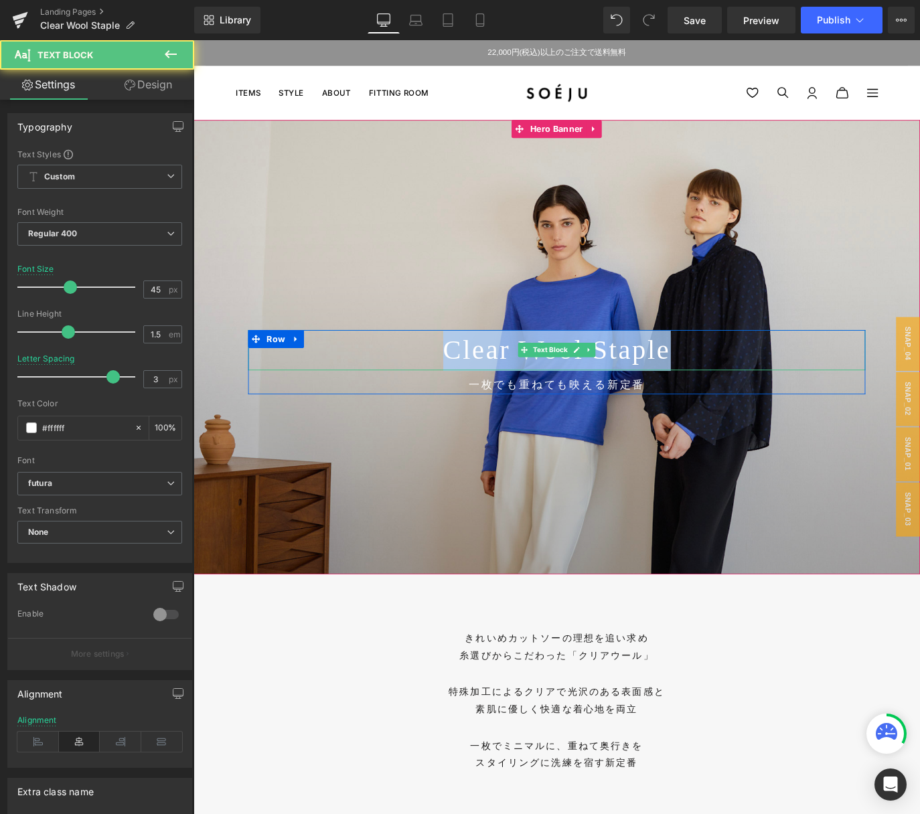
click at [703, 369] on p "Clear Wool Staple" at bounding box center [598, 386] width 689 height 46
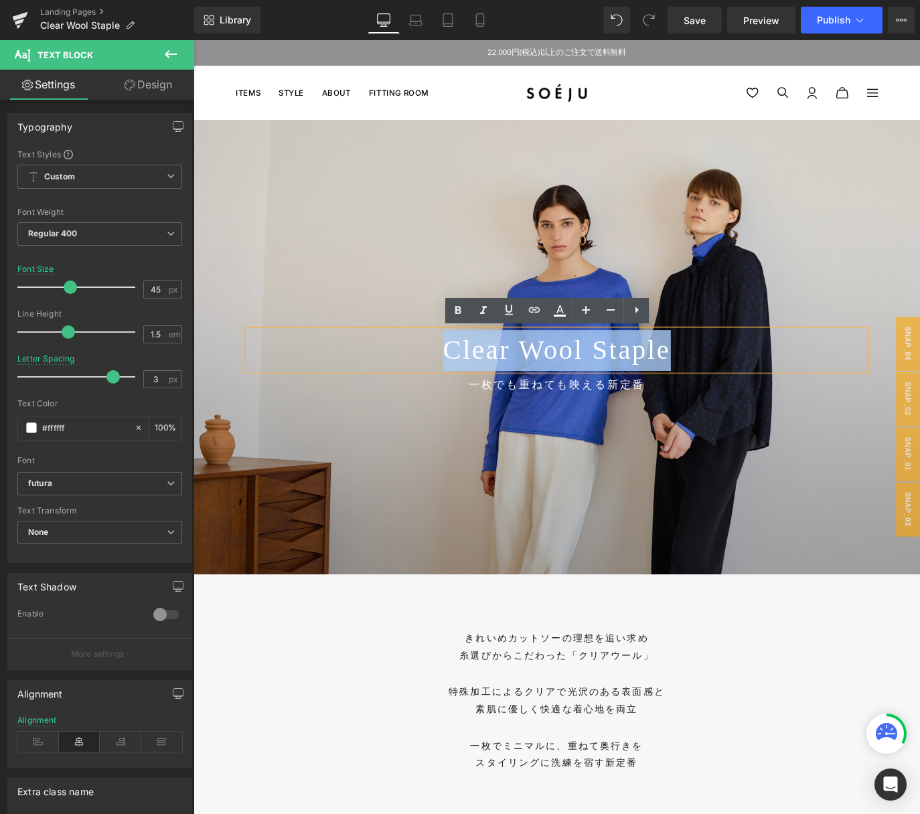
drag, startPoint x: 736, startPoint y: 380, endPoint x: 460, endPoint y: 384, distance: 276.4
click at [460, 384] on p "Clear Wool Staple" at bounding box center [598, 386] width 689 height 46
copy p "Clear Wool Staple"
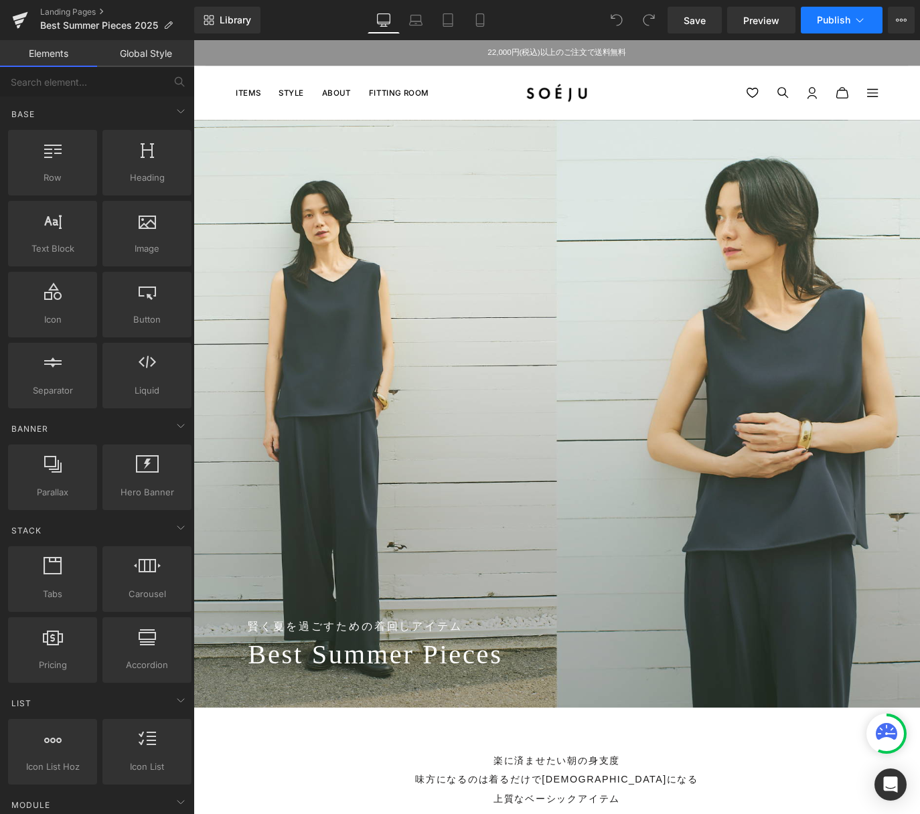
click at [859, 22] on icon at bounding box center [859, 19] width 13 height 13
